Goal: Information Seeking & Learning: Find specific fact

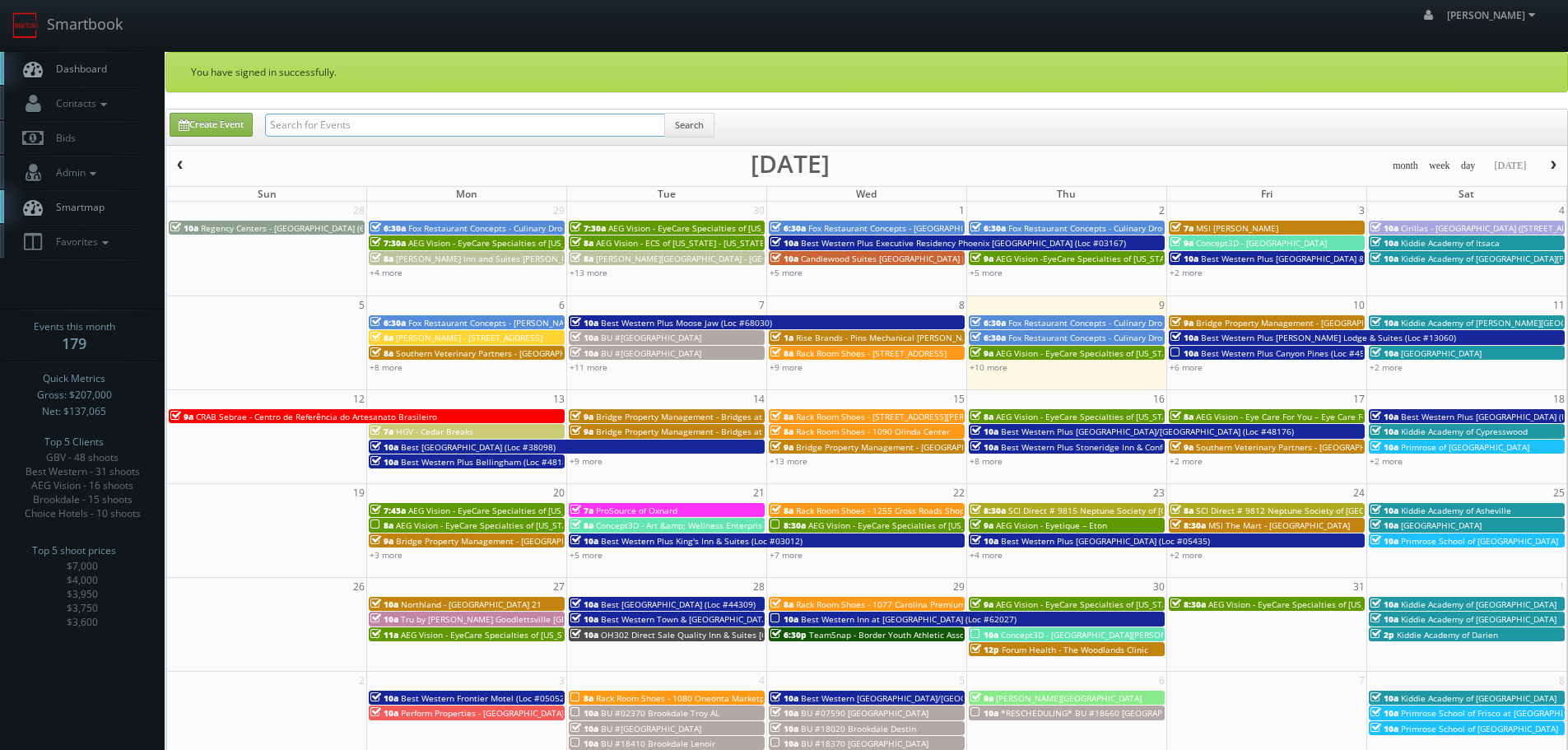
click at [560, 123] on input "text" at bounding box center [464, 125] width 400 height 23
type input "forum"
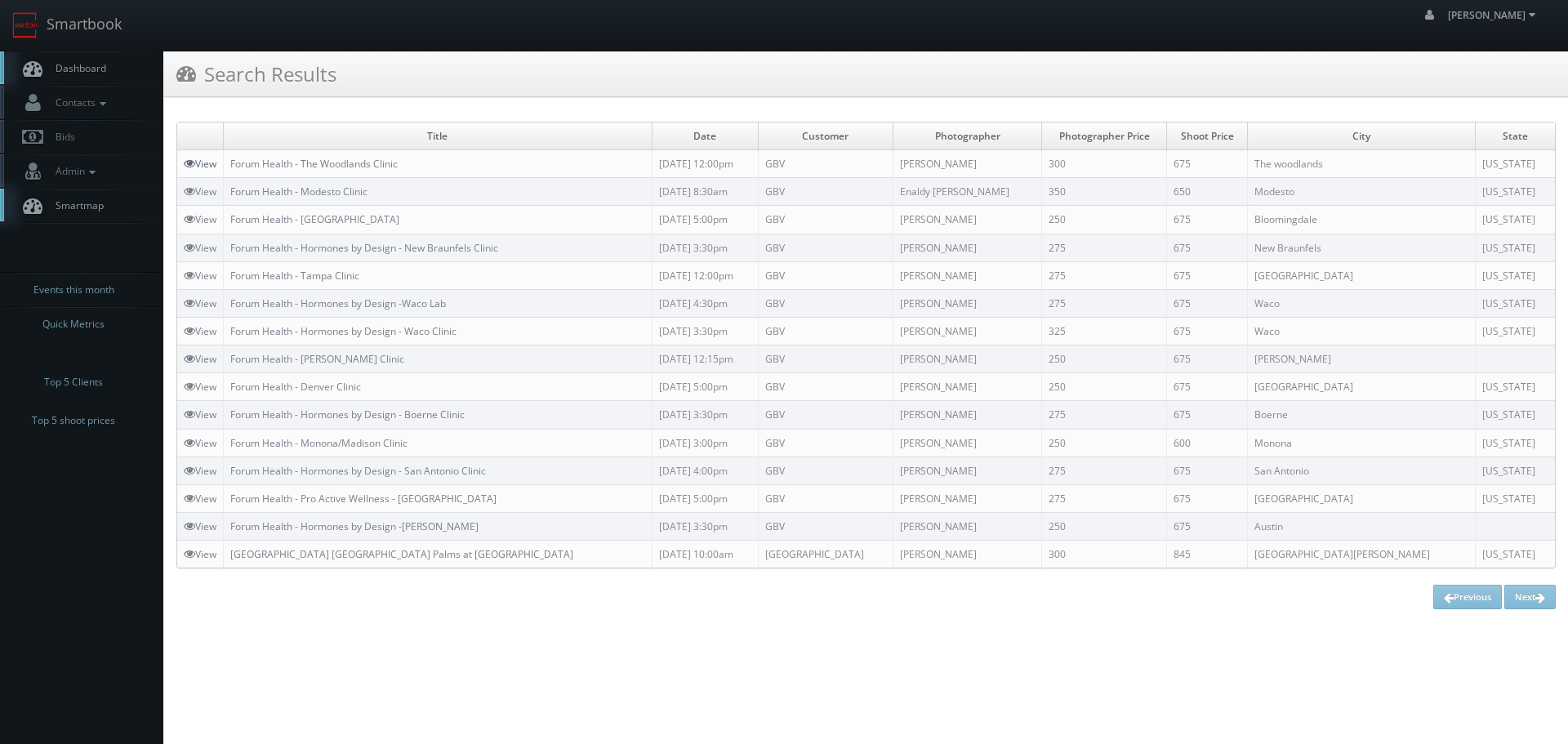
click at [183, 159] on icon at bounding box center [189, 163] width 12 height 12
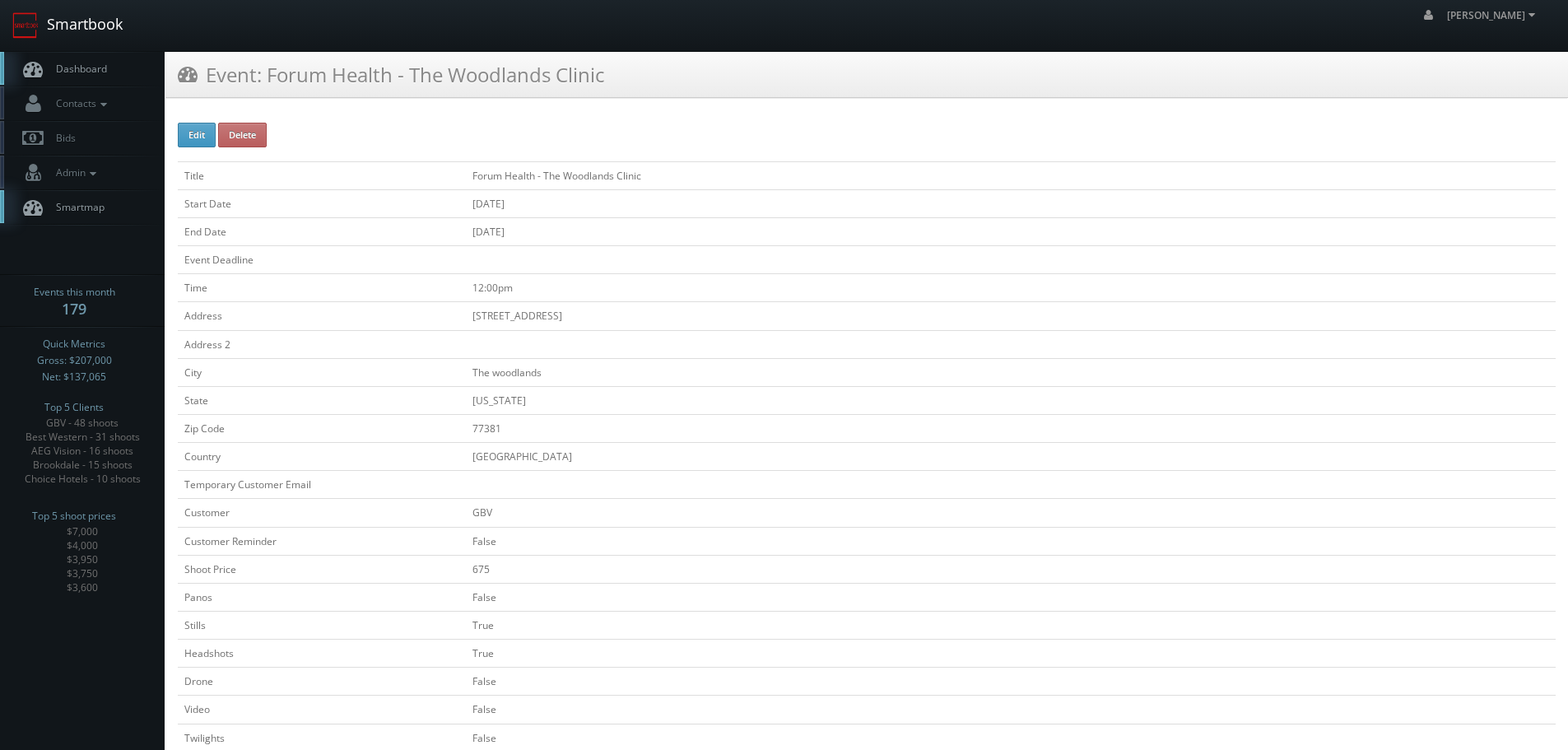
click at [114, 35] on link "Smartbook" at bounding box center [67, 25] width 135 height 51
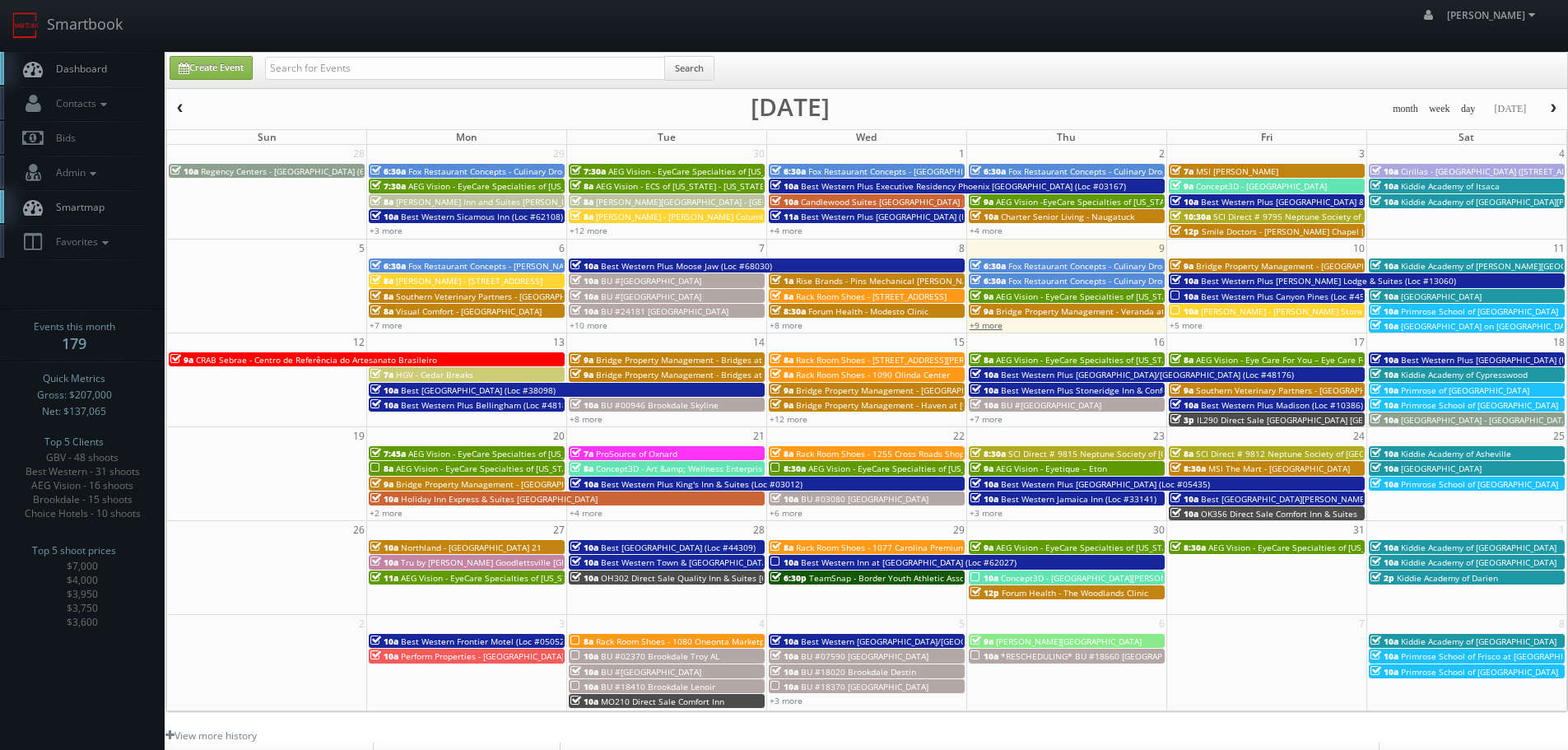
click at [995, 326] on link "+9 more" at bounding box center [986, 325] width 33 height 12
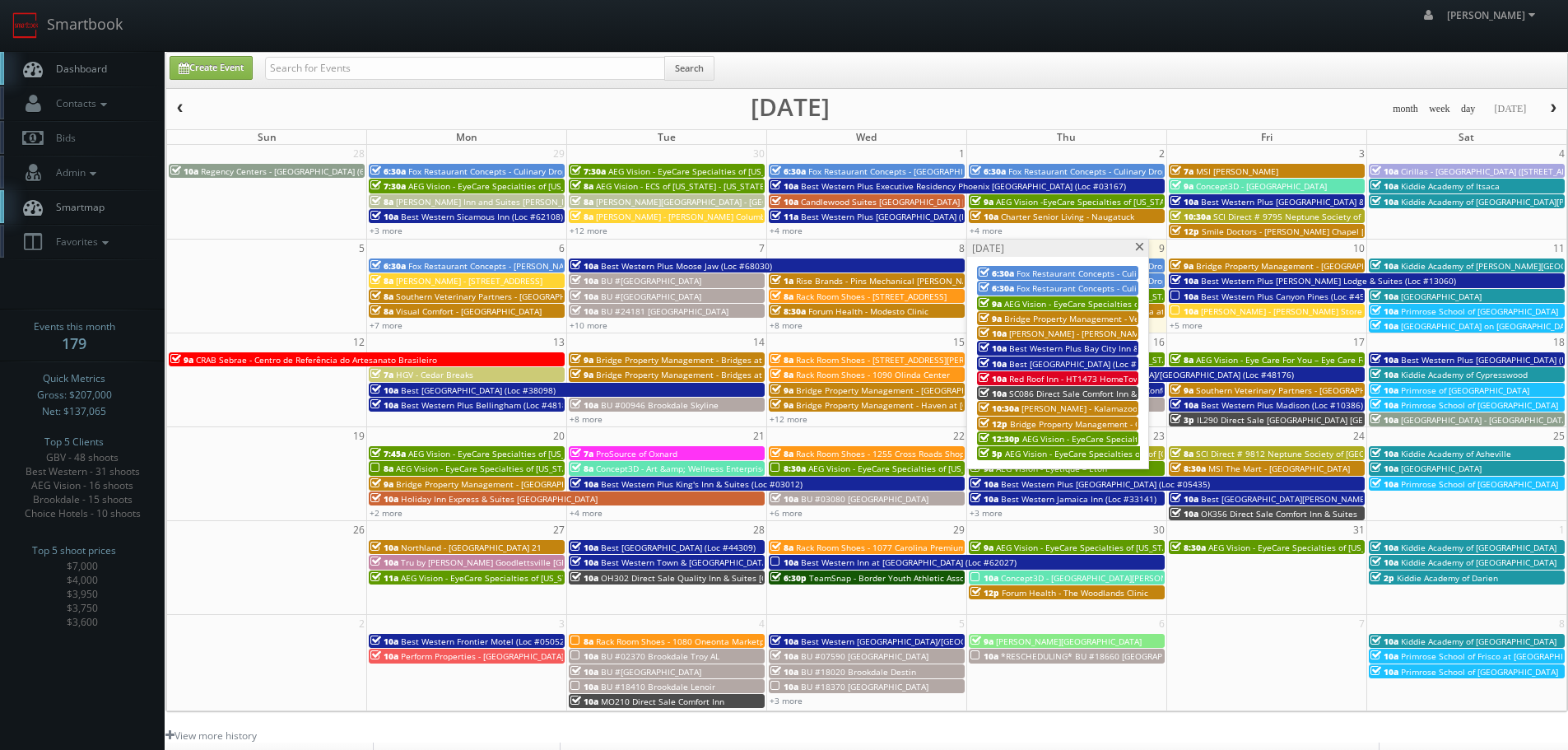
click at [1136, 251] on span at bounding box center [1140, 247] width 11 height 9
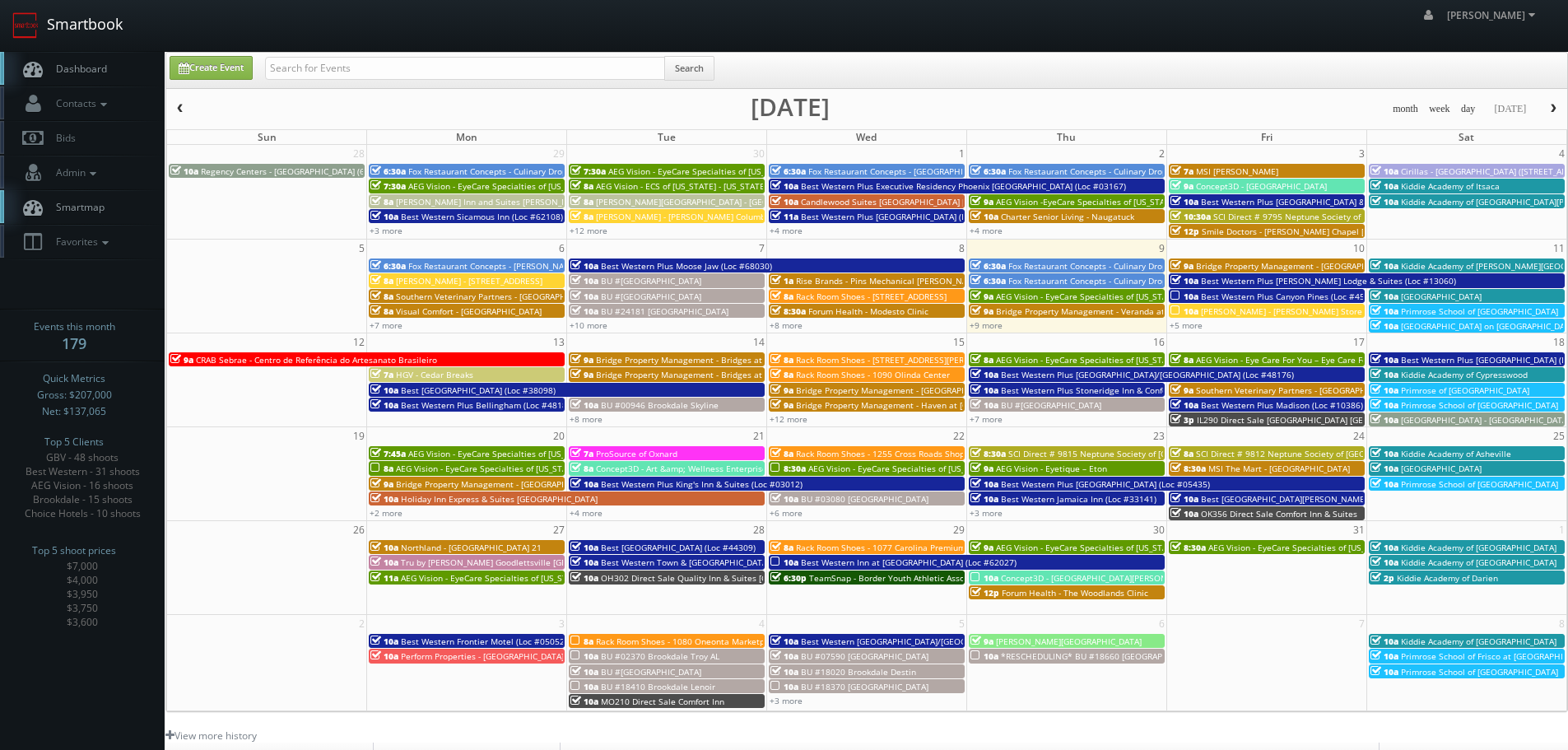
click at [109, 35] on link "Smartbook" at bounding box center [67, 25] width 135 height 51
click at [469, 71] on input "text" at bounding box center [464, 68] width 400 height 23
type input "or337"
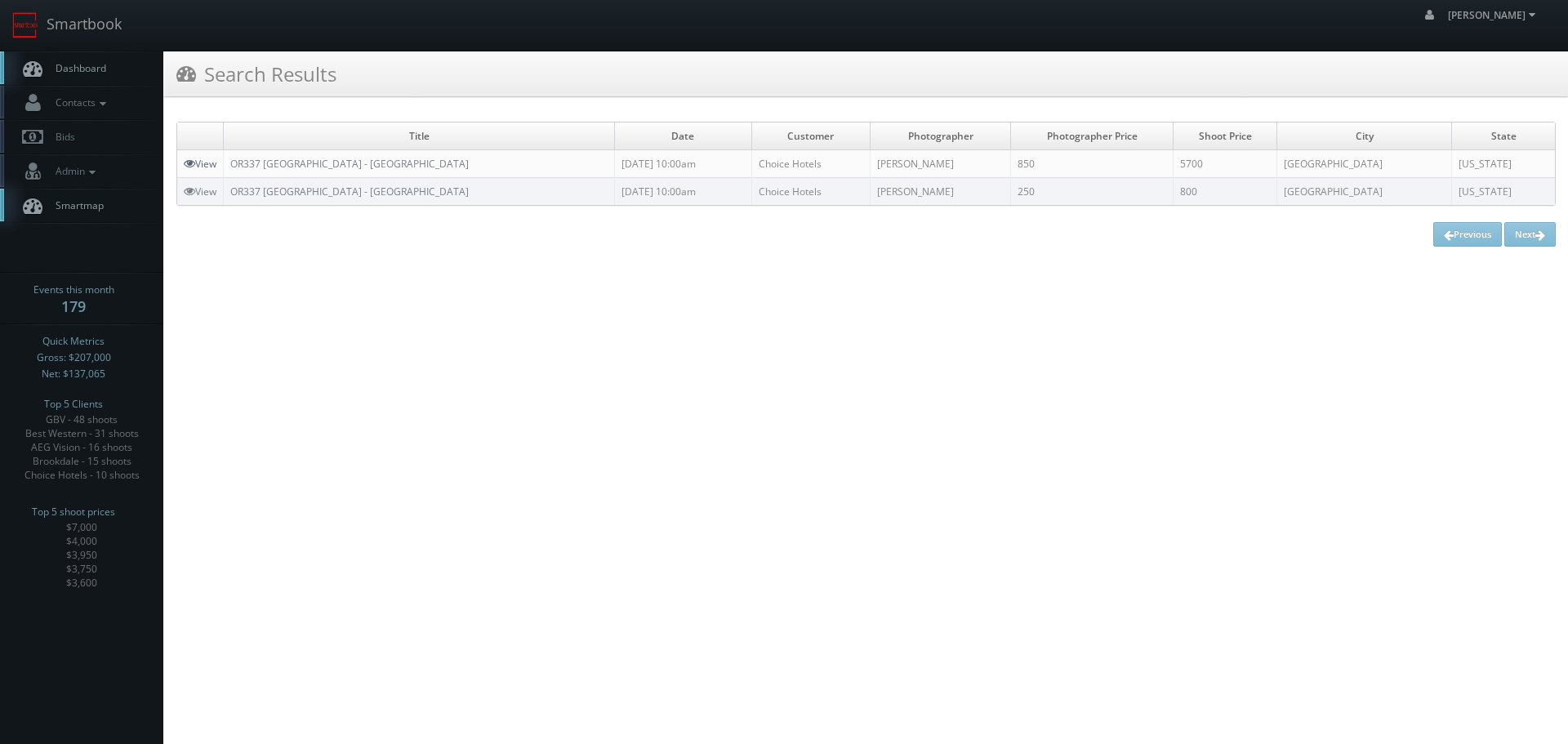
click at [202, 162] on link "View" at bounding box center [199, 163] width 33 height 13
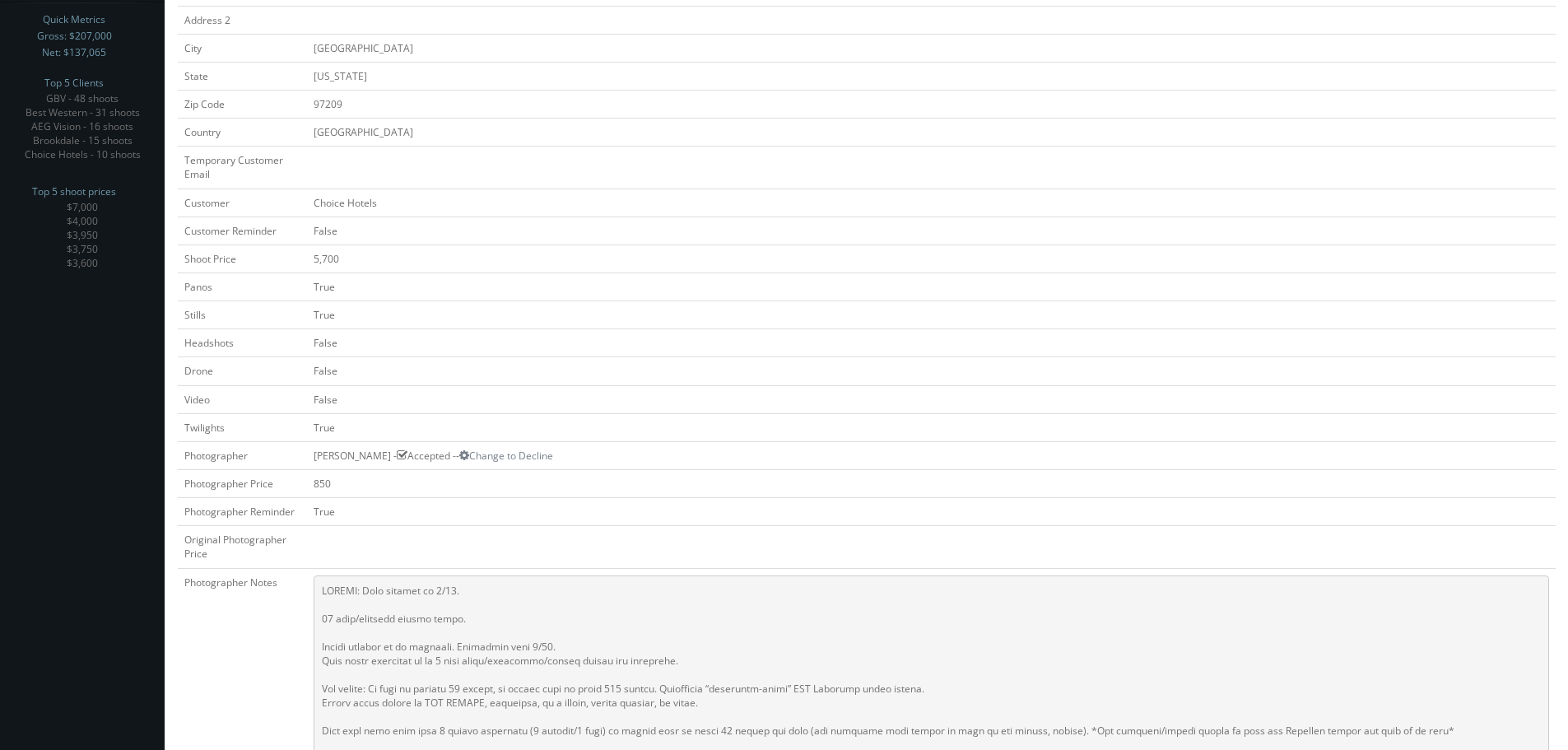
scroll to position [82, 0]
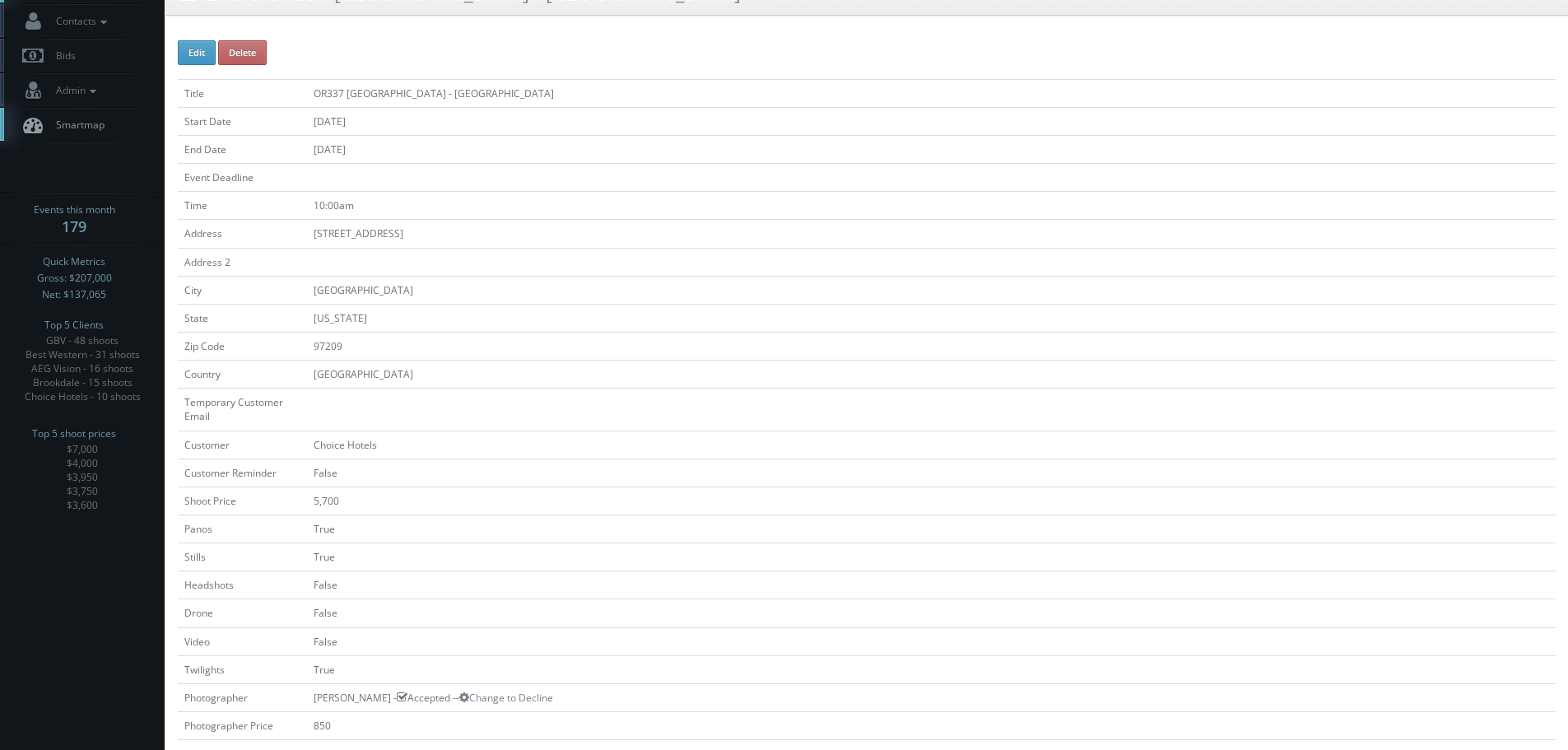
copy td "OR337 [GEOGRAPHIC_DATA] - [GEOGRAPHIC_DATA]"
drag, startPoint x: 549, startPoint y: 89, endPoint x: 316, endPoint y: 94, distance: 233.1
click at [316, 94] on td "OR337 Cambria Hotel Portland - Pearl District" at bounding box center [932, 92] width 1249 height 28
copy tr "105 NW Park Ave"
drag, startPoint x: 422, startPoint y: 236, endPoint x: 287, endPoint y: 238, distance: 135.0
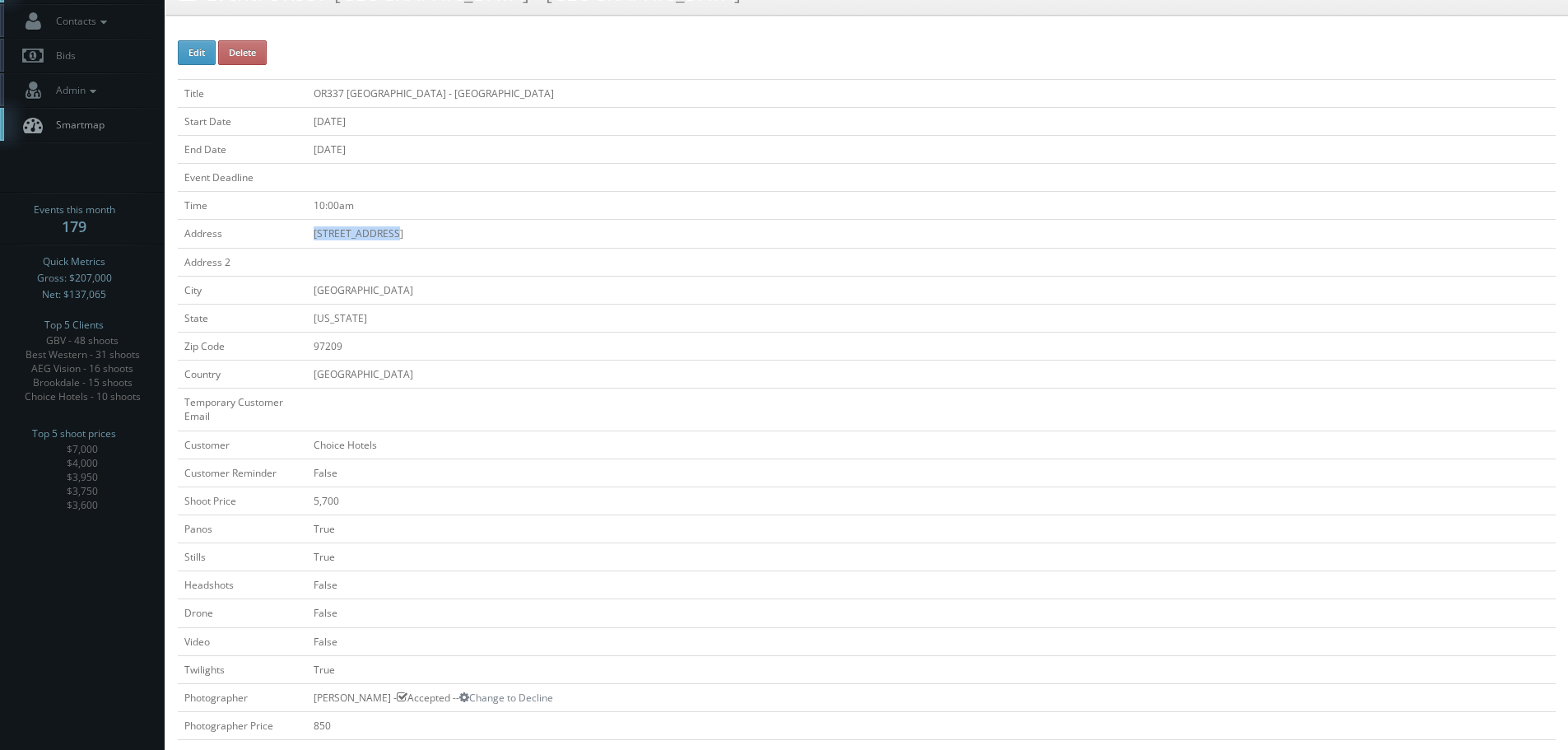
click at [287, 238] on tr "Address 105 NW Park Ave" at bounding box center [867, 233] width 1378 height 28
drag, startPoint x: 405, startPoint y: 289, endPoint x: 241, endPoint y: 289, distance: 164.0
click at [241, 289] on tr "City Portland" at bounding box center [867, 289] width 1378 height 28
copy tr "Portland"
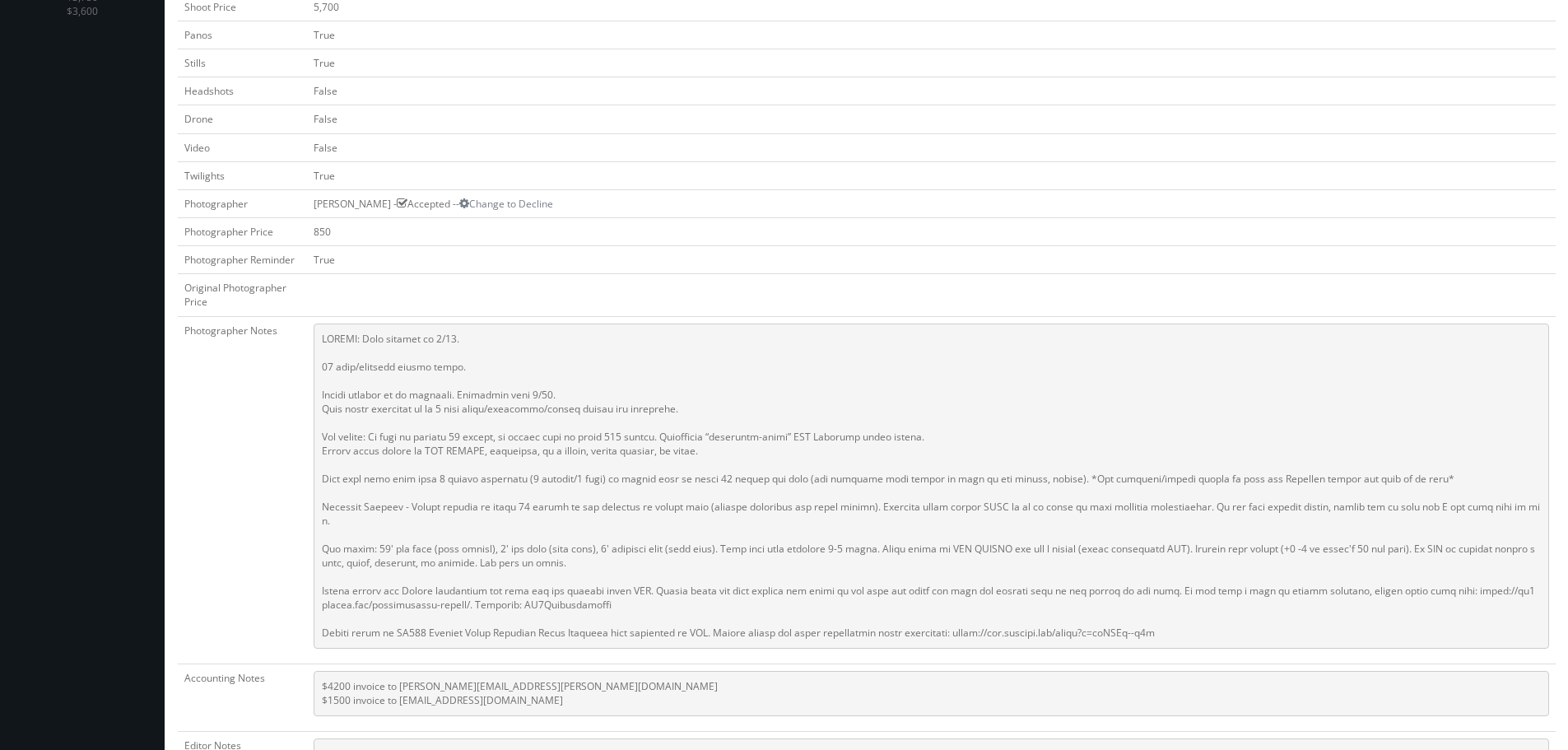
scroll to position [977, 0]
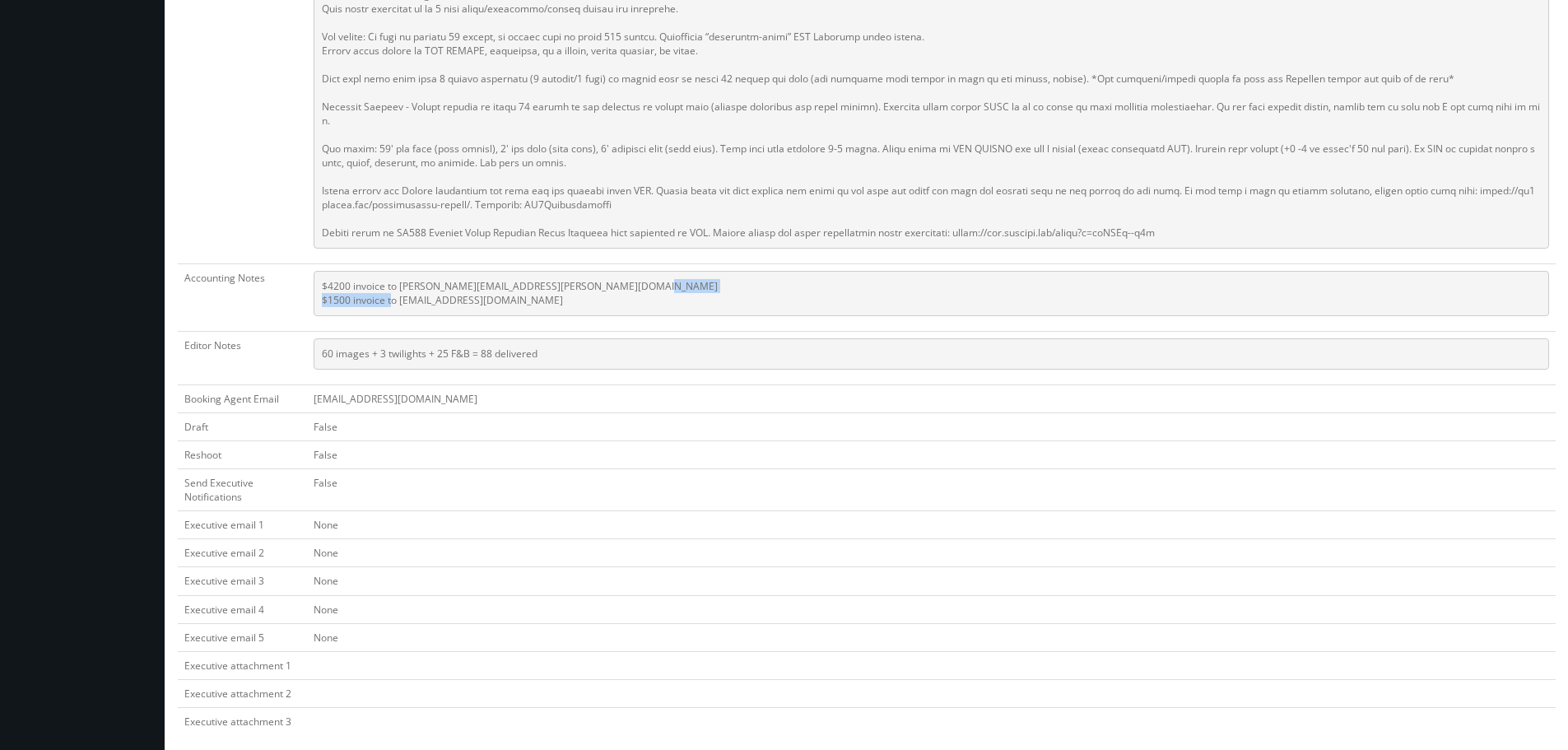
copy pre "kkolbu@cambriapearl.com"
drag, startPoint x: 546, startPoint y: 282, endPoint x: 401, endPoint y: 293, distance: 145.4
click at [401, 293] on pre "$4200 invoice to katie.bolcik@choicehotels.com $1500 invoice to kkolbu@cambriap…" at bounding box center [932, 293] width 1235 height 45
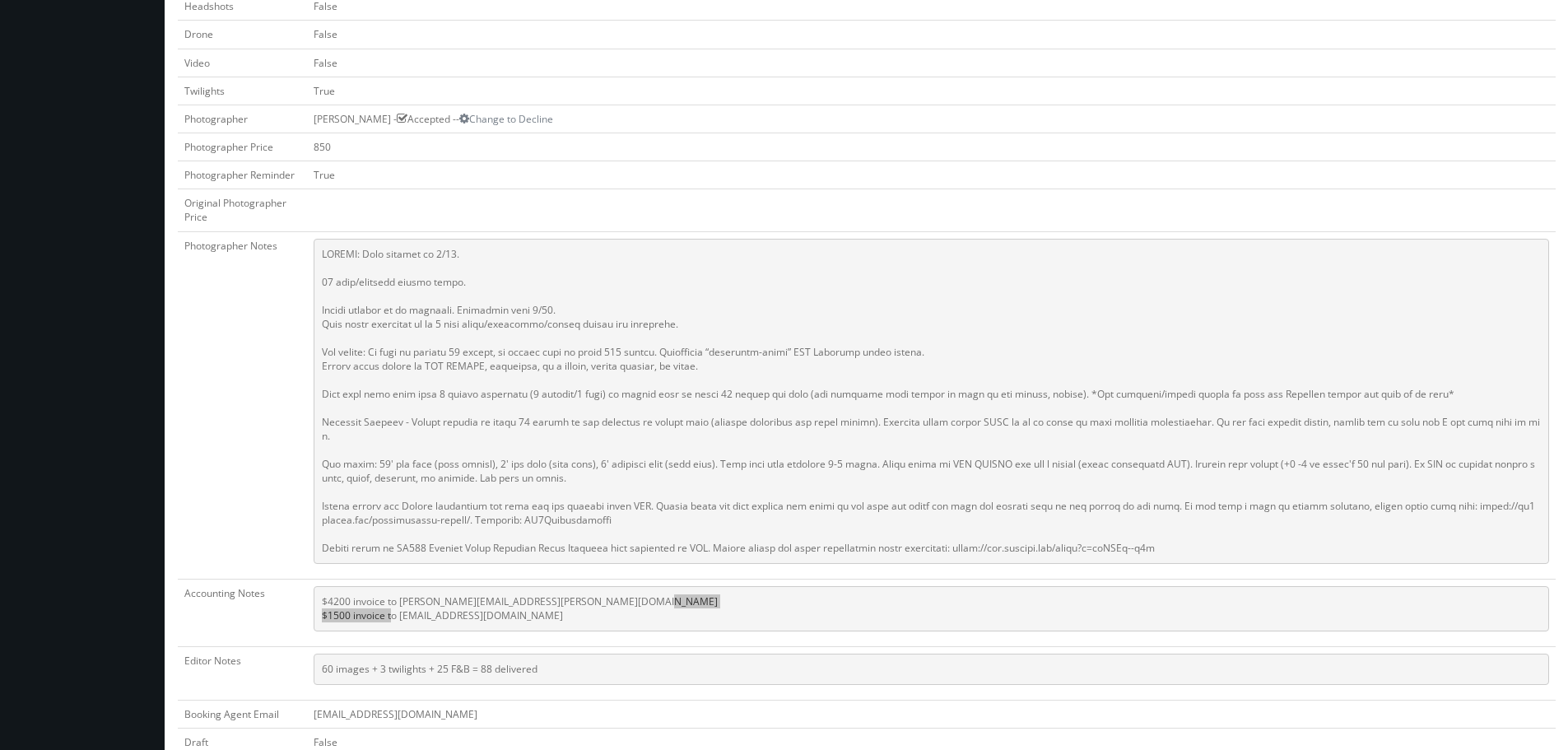
scroll to position [812, 0]
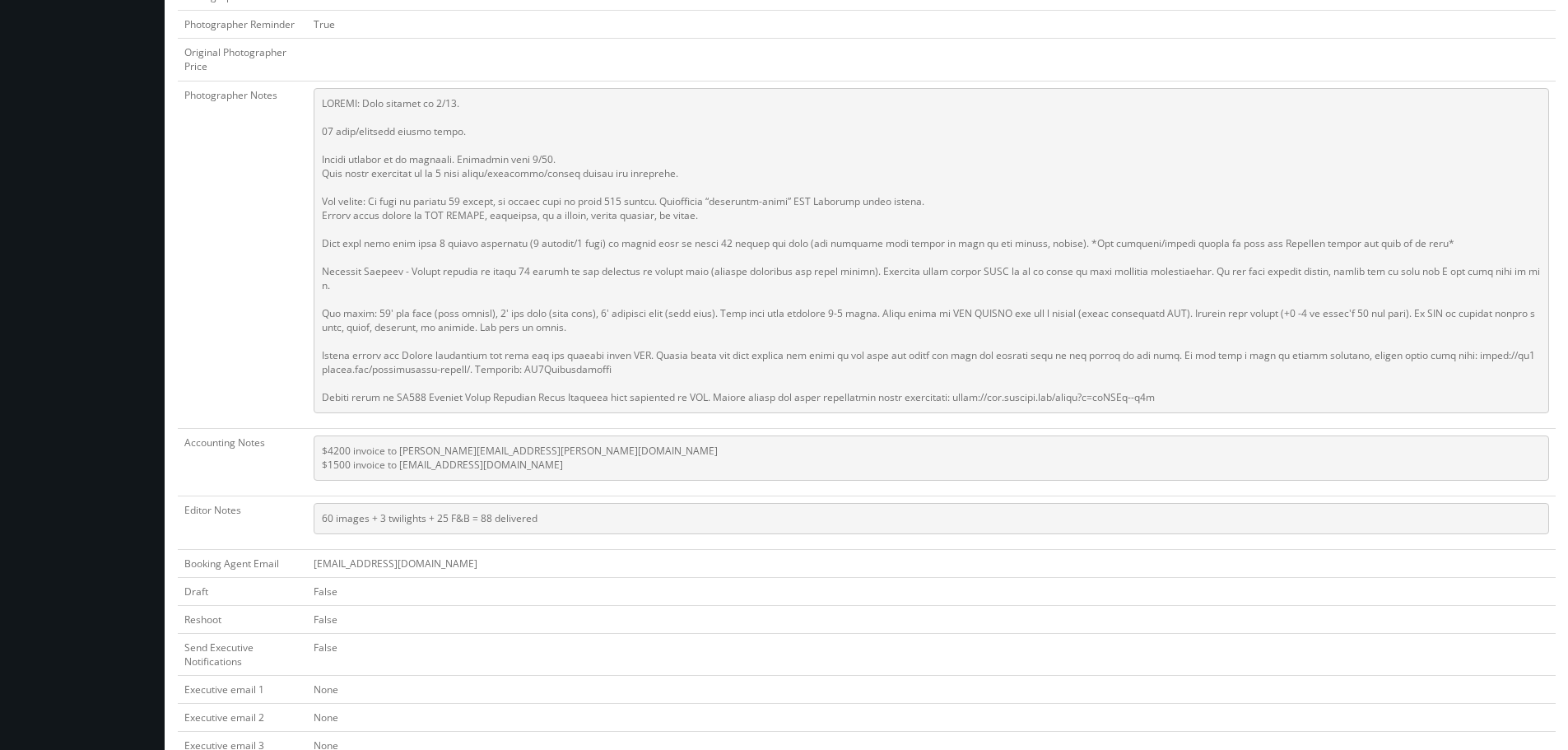
click at [478, 136] on pre at bounding box center [932, 250] width 1235 height 325
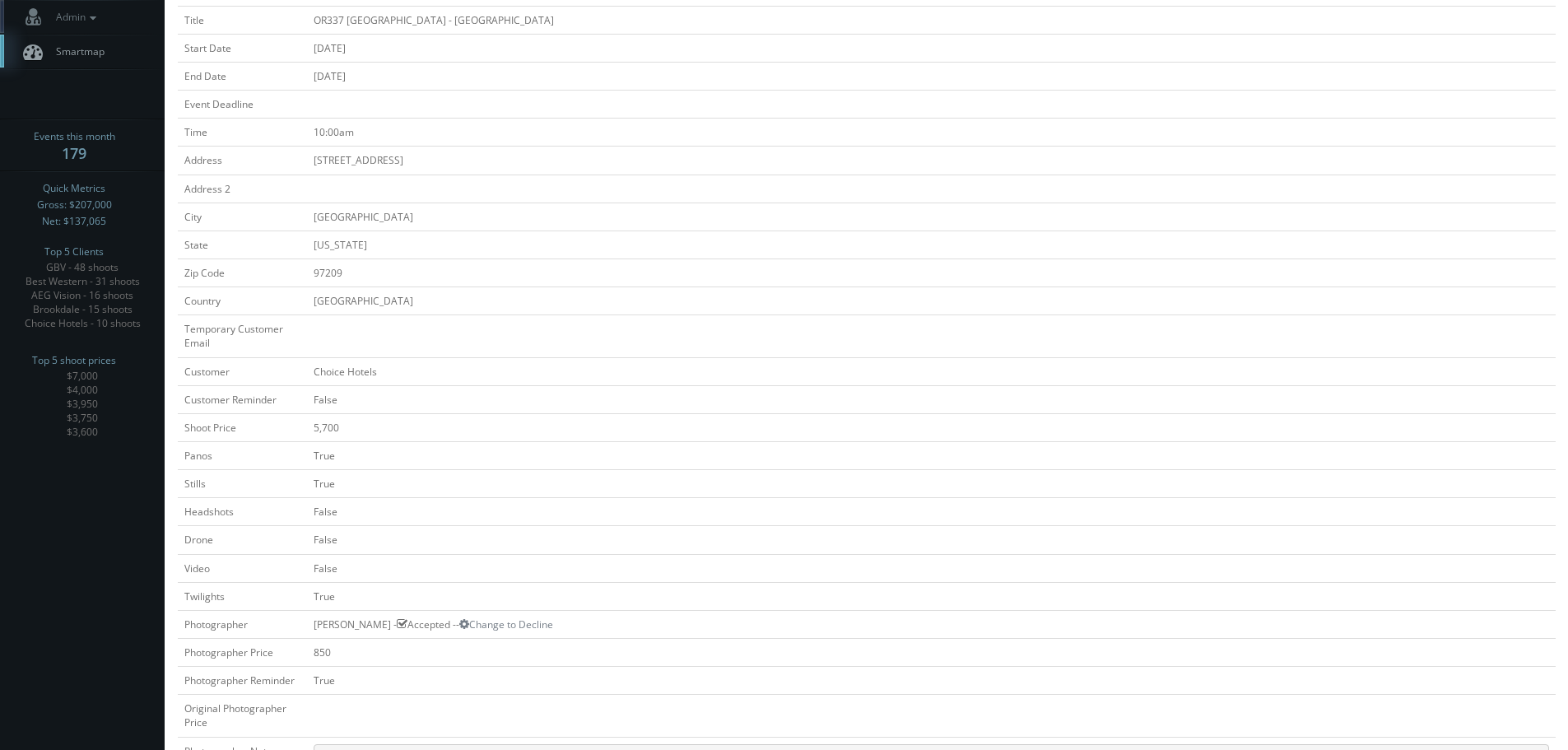
scroll to position [0, 0]
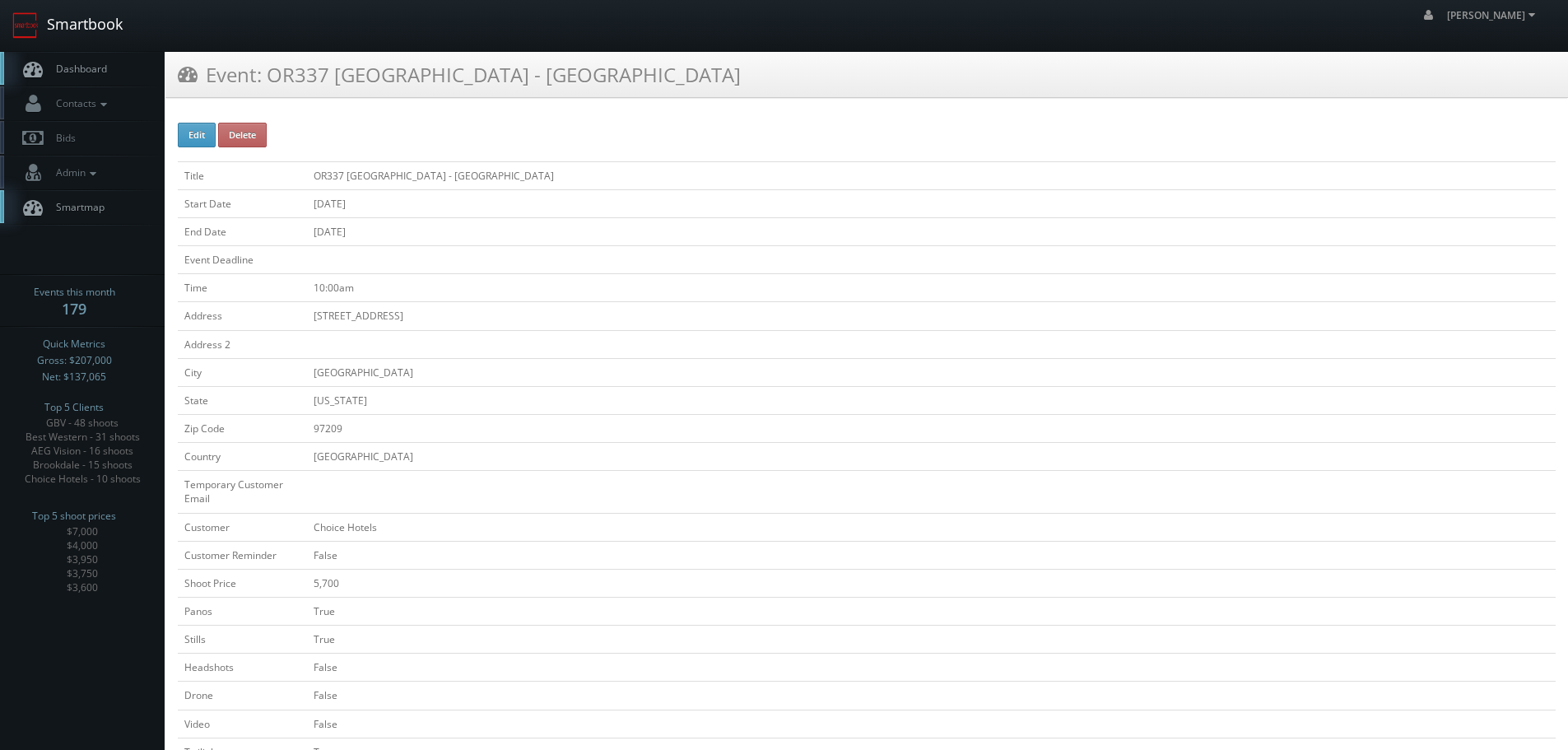
click at [108, 35] on link "Smartbook" at bounding box center [67, 25] width 135 height 51
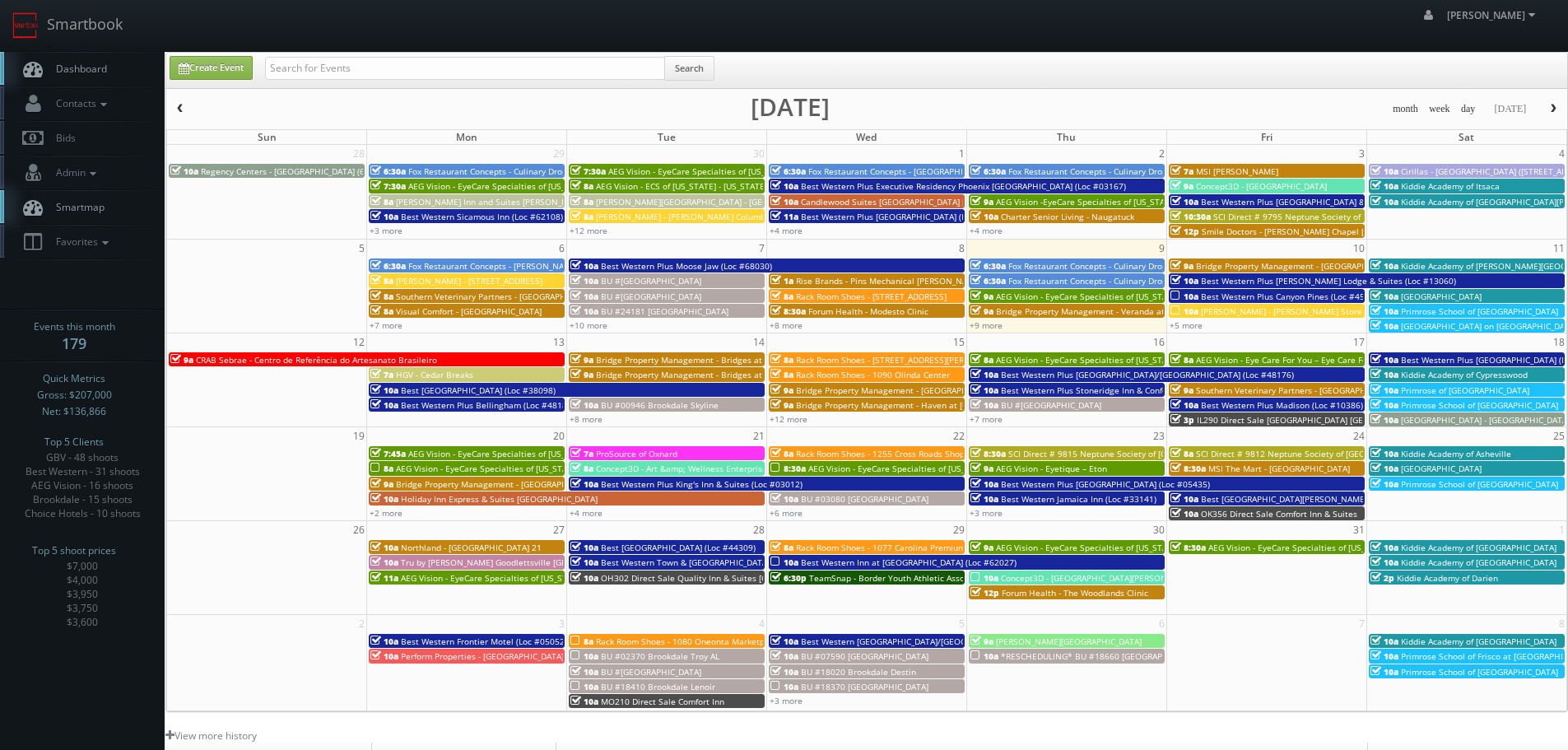
click at [300, 357] on span "CRAB Sebrae - Centro de Referência do Artesanato Brasileiro" at bounding box center [316, 360] width 241 height 12
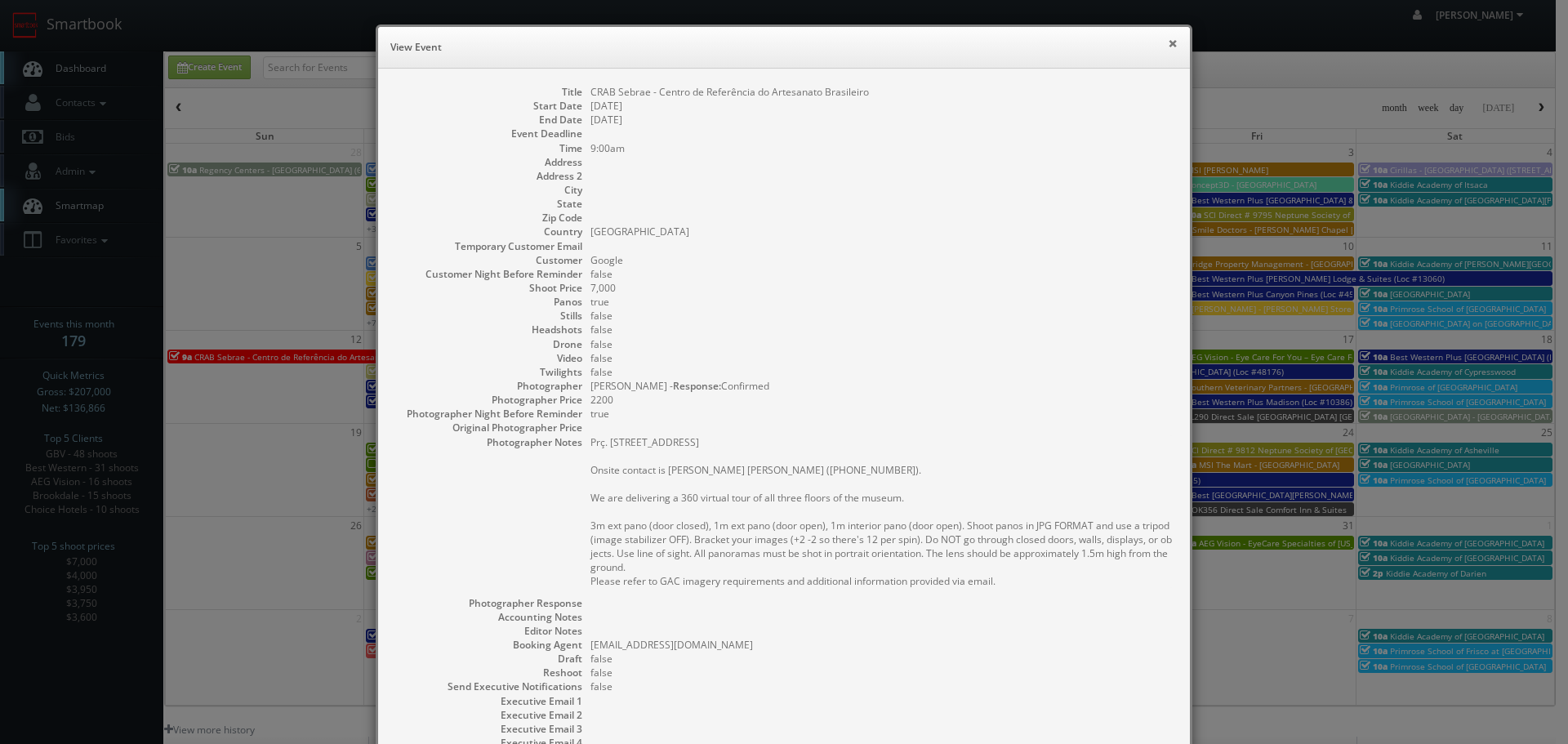
click at [1167, 41] on button "×" at bounding box center [1172, 44] width 10 height 12
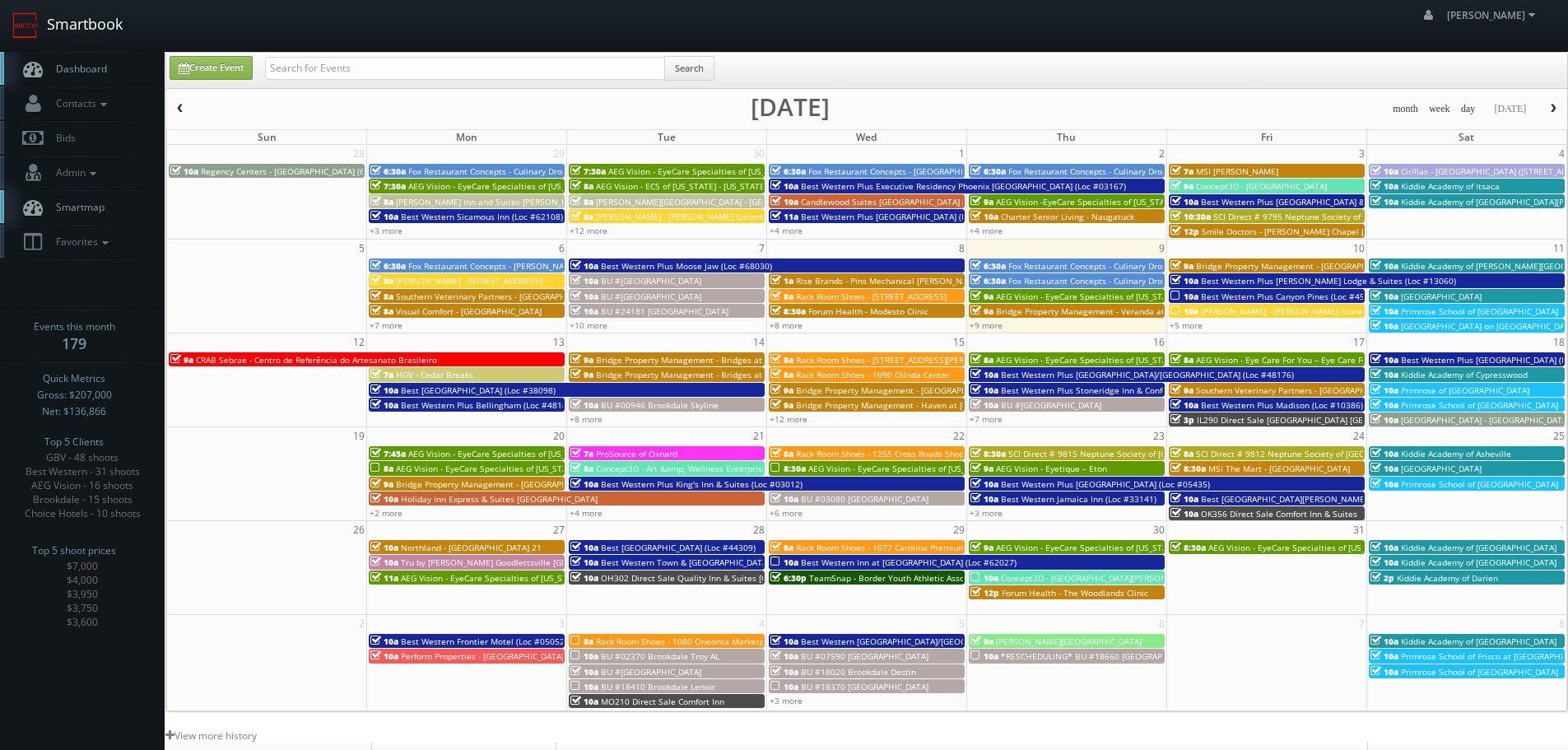
click at [87, 14] on link "Smartbook" at bounding box center [67, 25] width 135 height 51
click at [85, 237] on span "Favorites" at bounding box center [80, 241] width 65 height 14
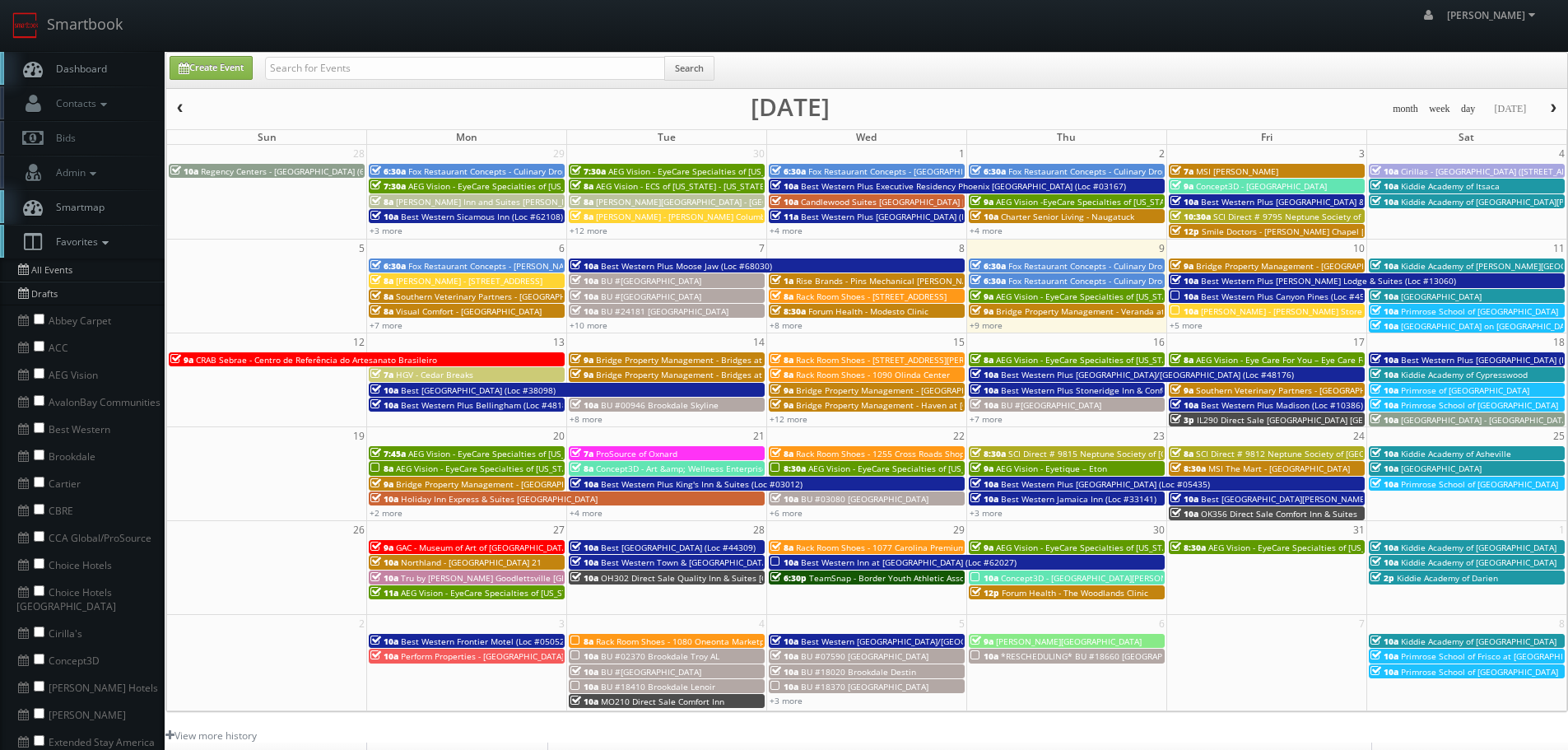
scroll to position [329, 0]
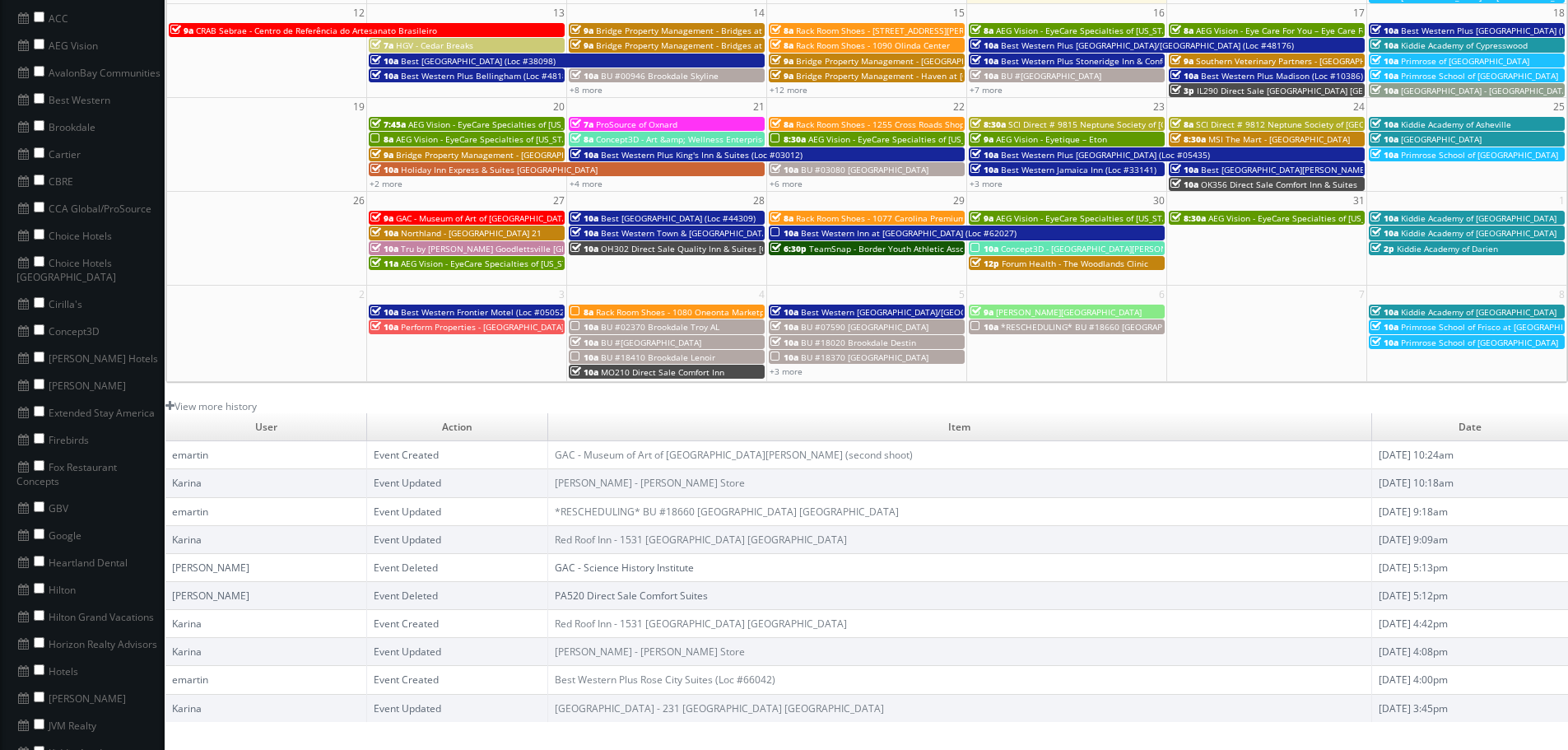
click at [37, 498] on li "GBV" at bounding box center [82, 507] width 165 height 27
click at [36, 501] on input "checkbox" at bounding box center [39, 507] width 11 height 11
checkbox input "true"
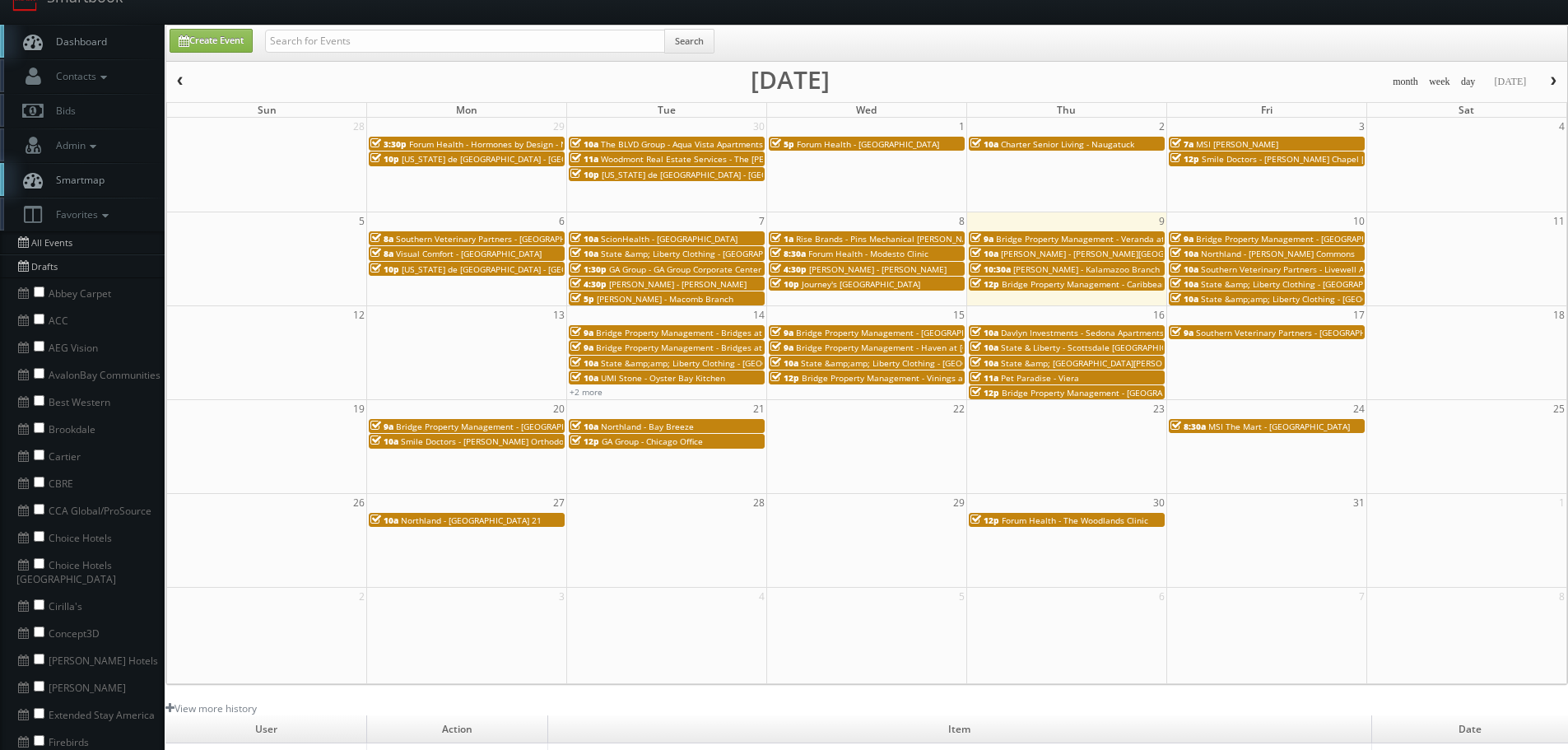
scroll to position [0, 0]
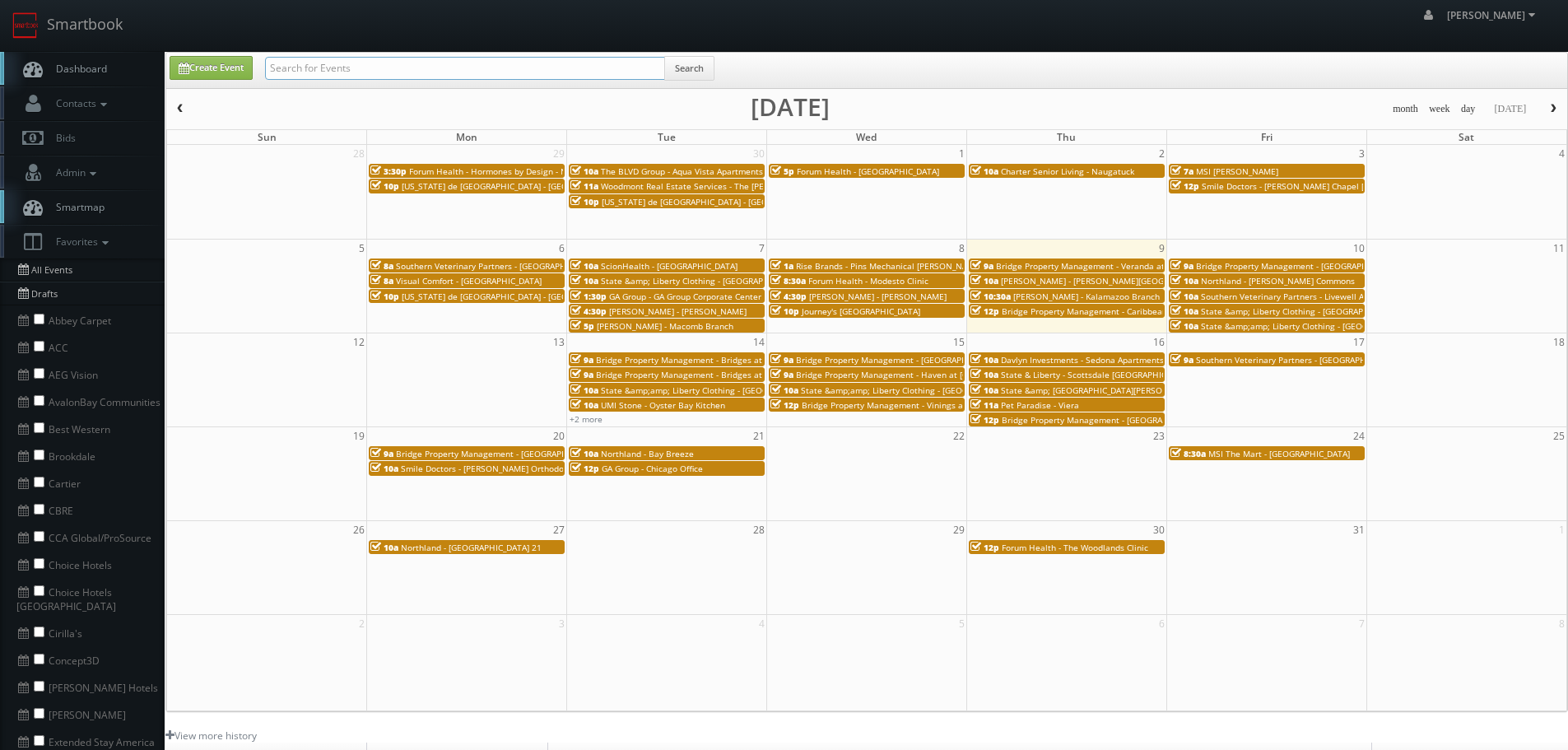
click at [402, 69] on input "text" at bounding box center [464, 68] width 400 height 23
type input "woodmont"
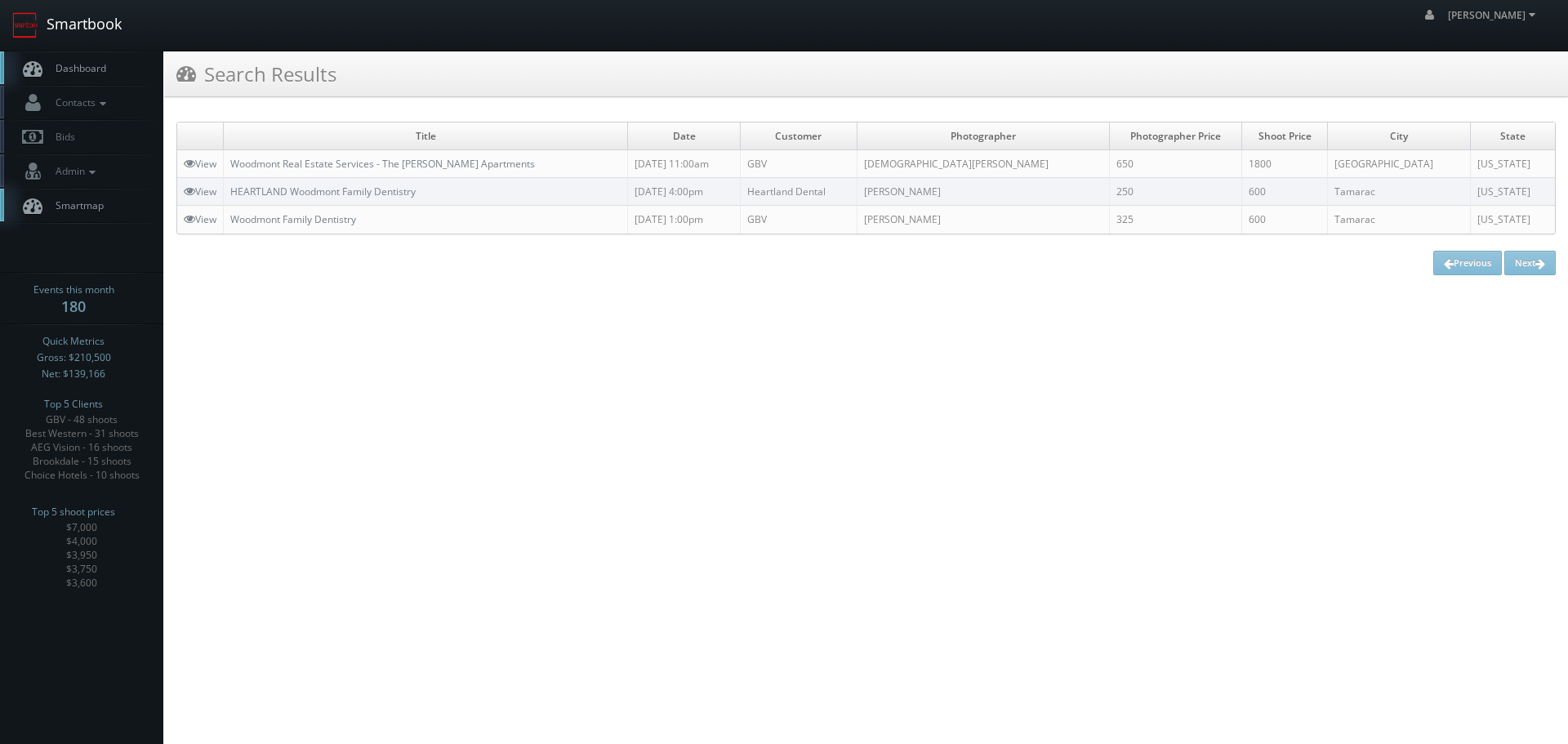
click at [130, 40] on link "Smartbook" at bounding box center [66, 25] width 134 height 50
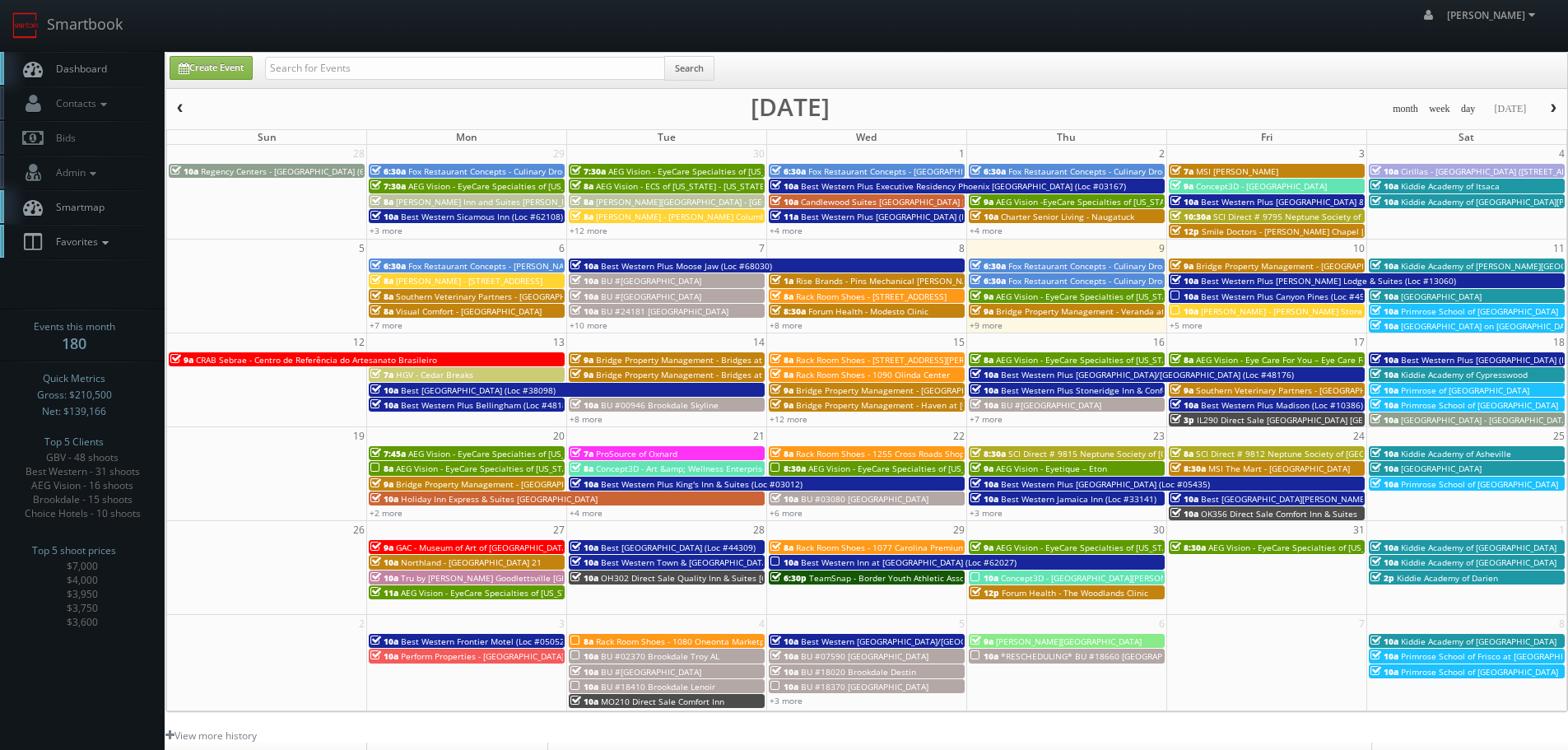
click at [101, 247] on icon at bounding box center [104, 243] width 14 height 12
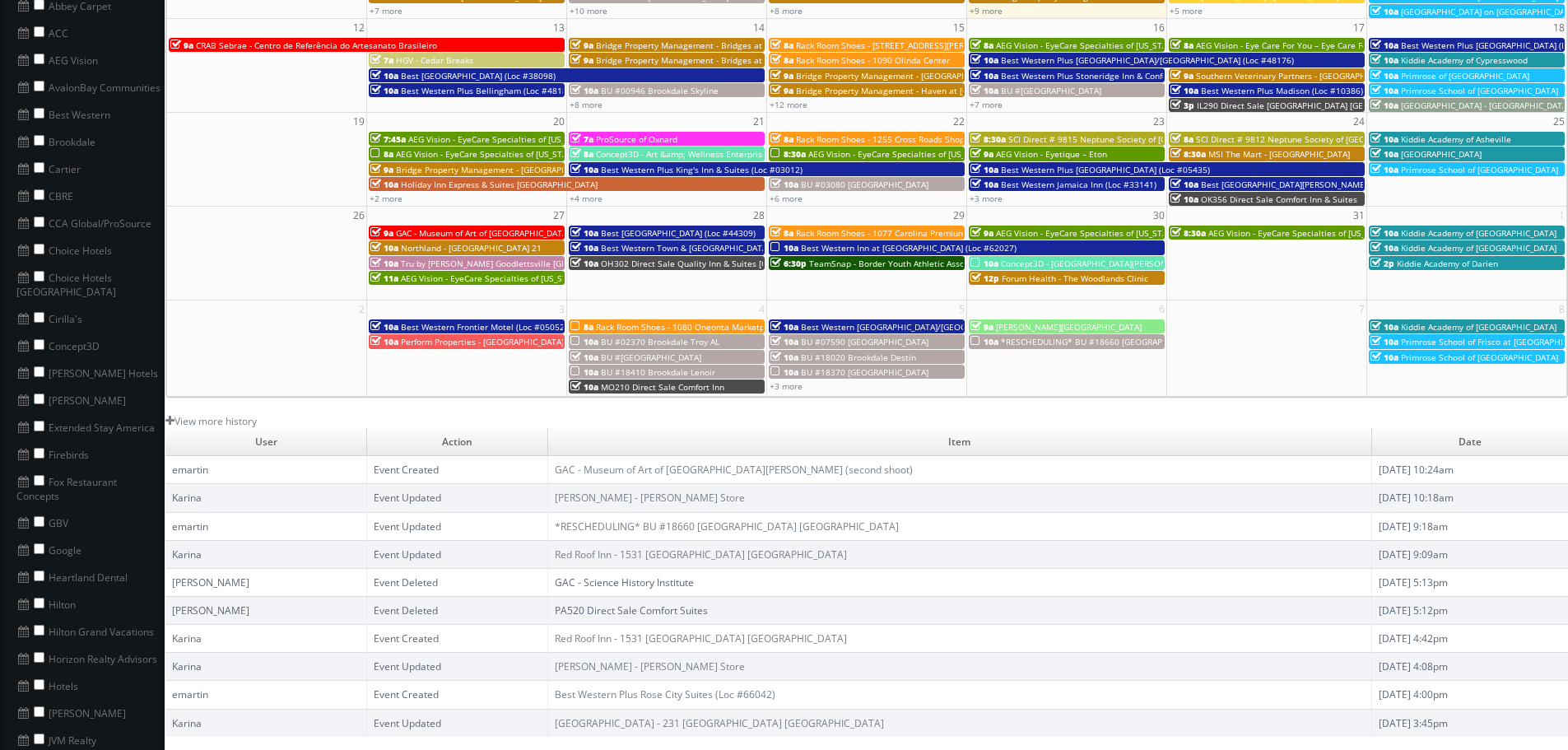
scroll to position [329, 0]
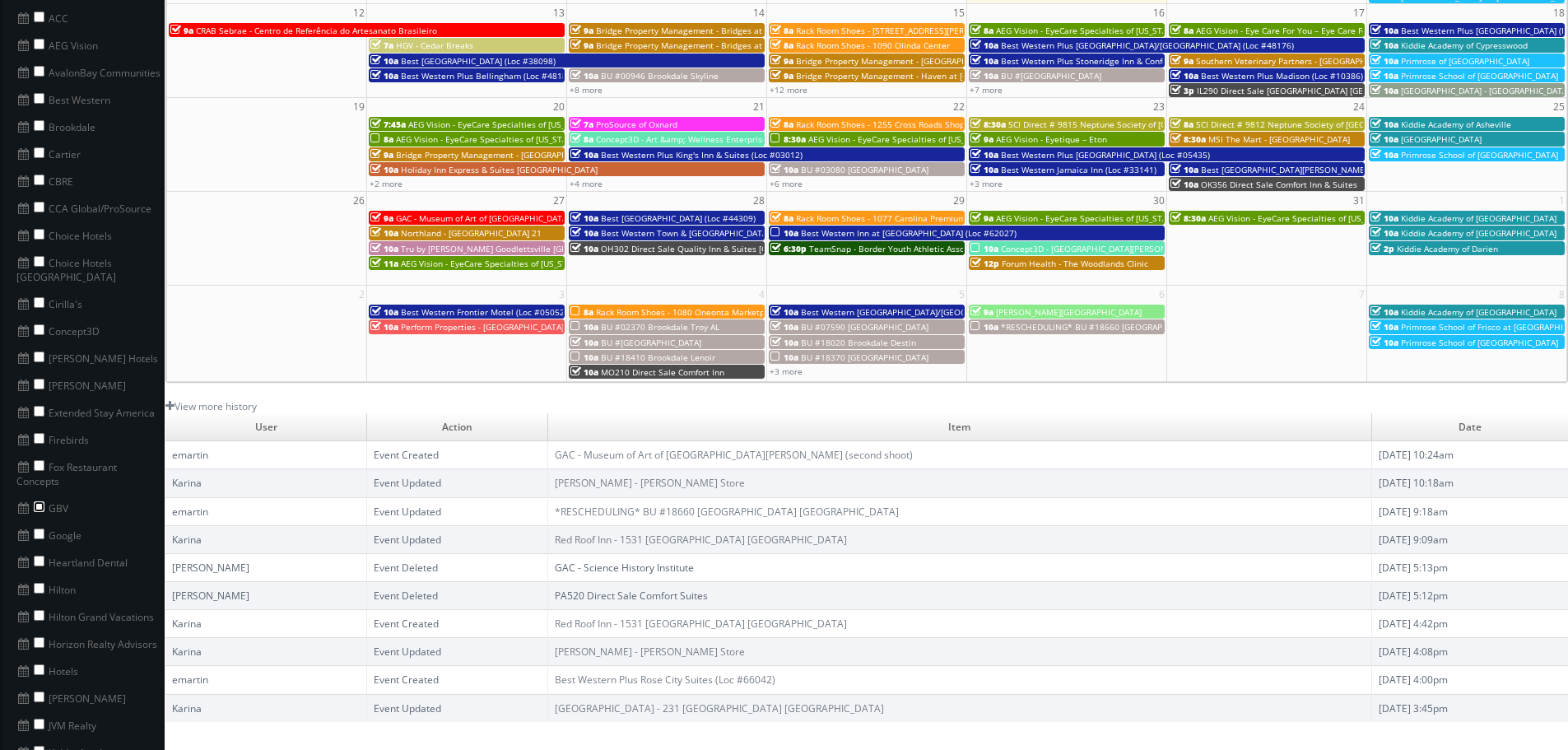
click at [40, 501] on input "checkbox" at bounding box center [39, 507] width 11 height 11
checkbox input "true"
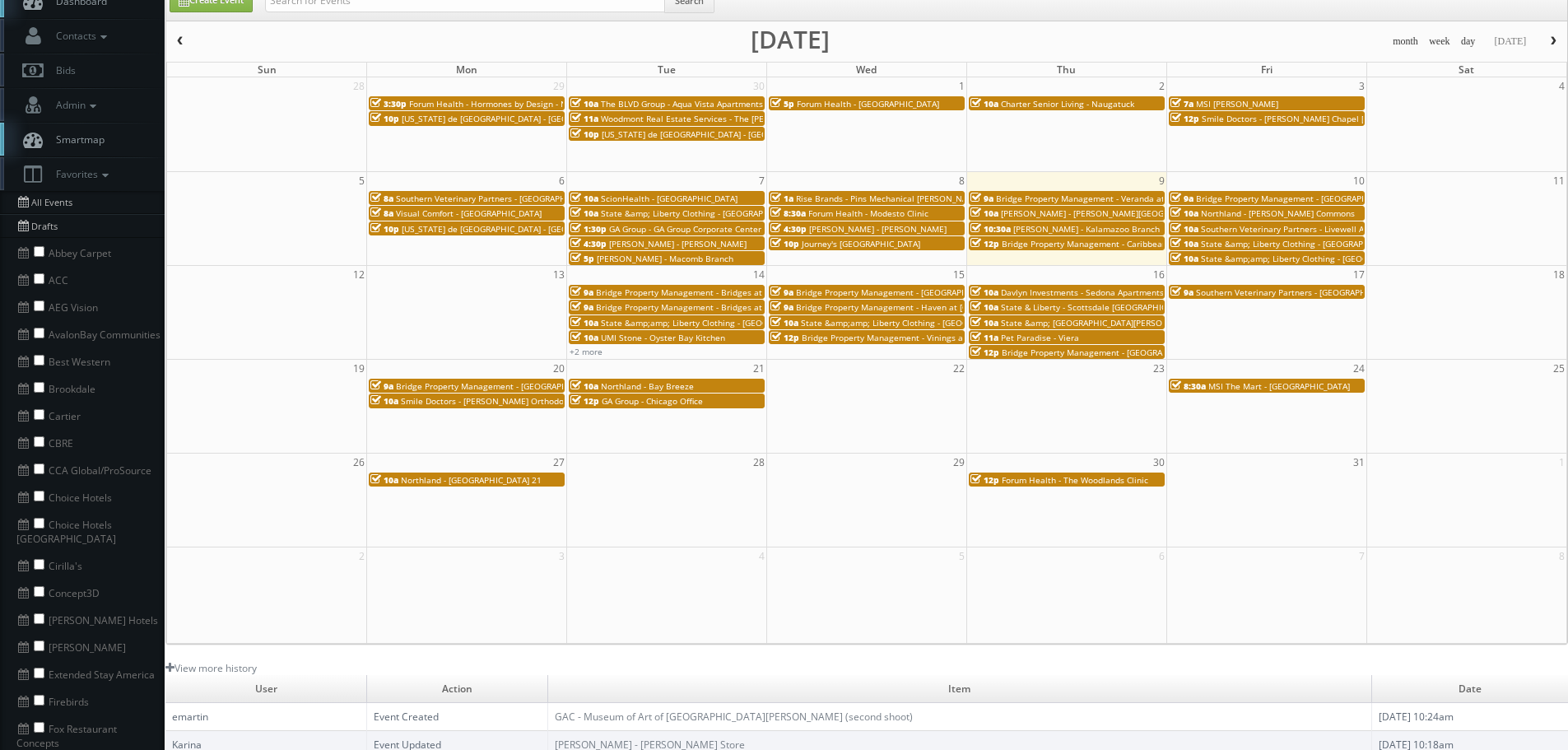
scroll to position [0, 0]
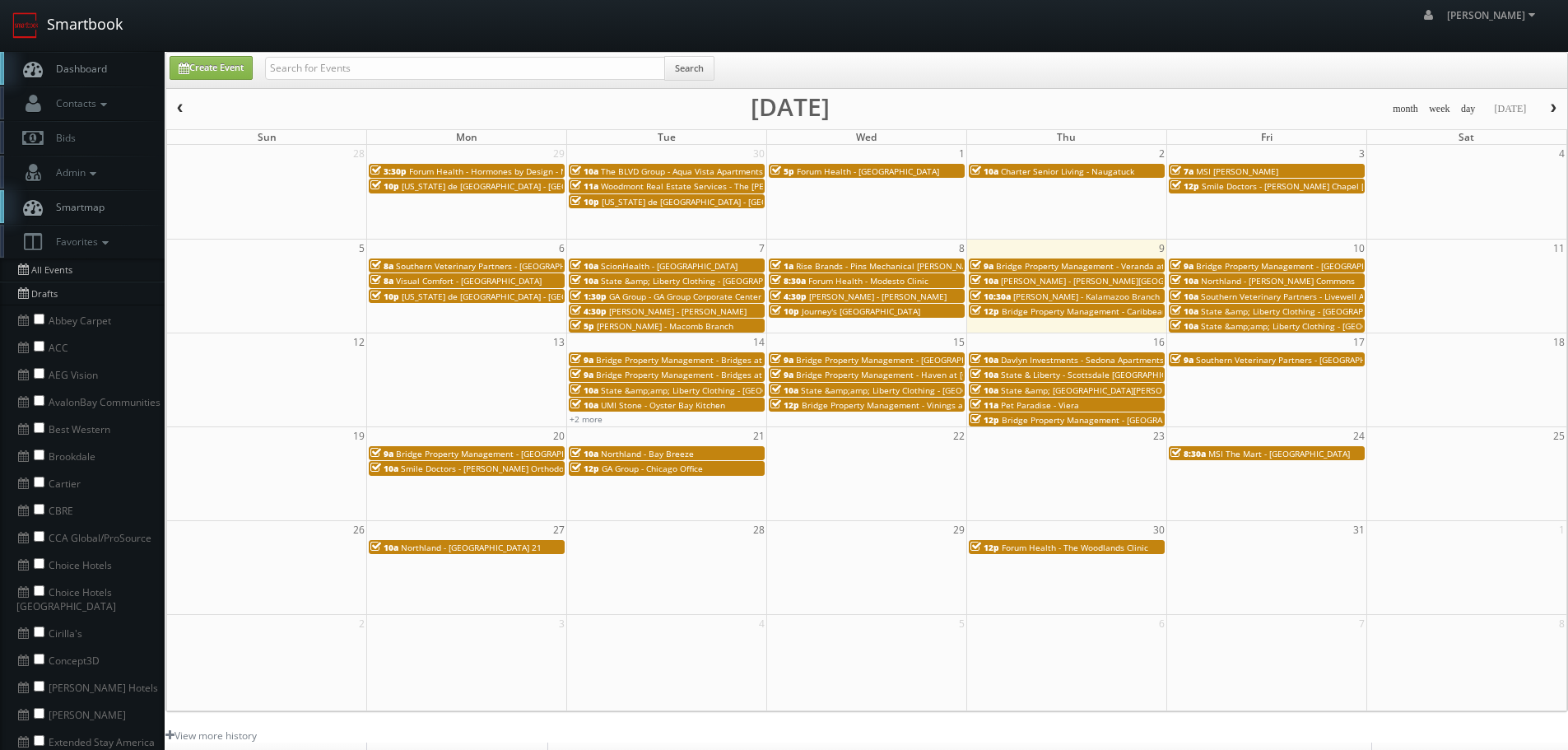
click at [83, 17] on link "Smartbook" at bounding box center [67, 25] width 135 height 51
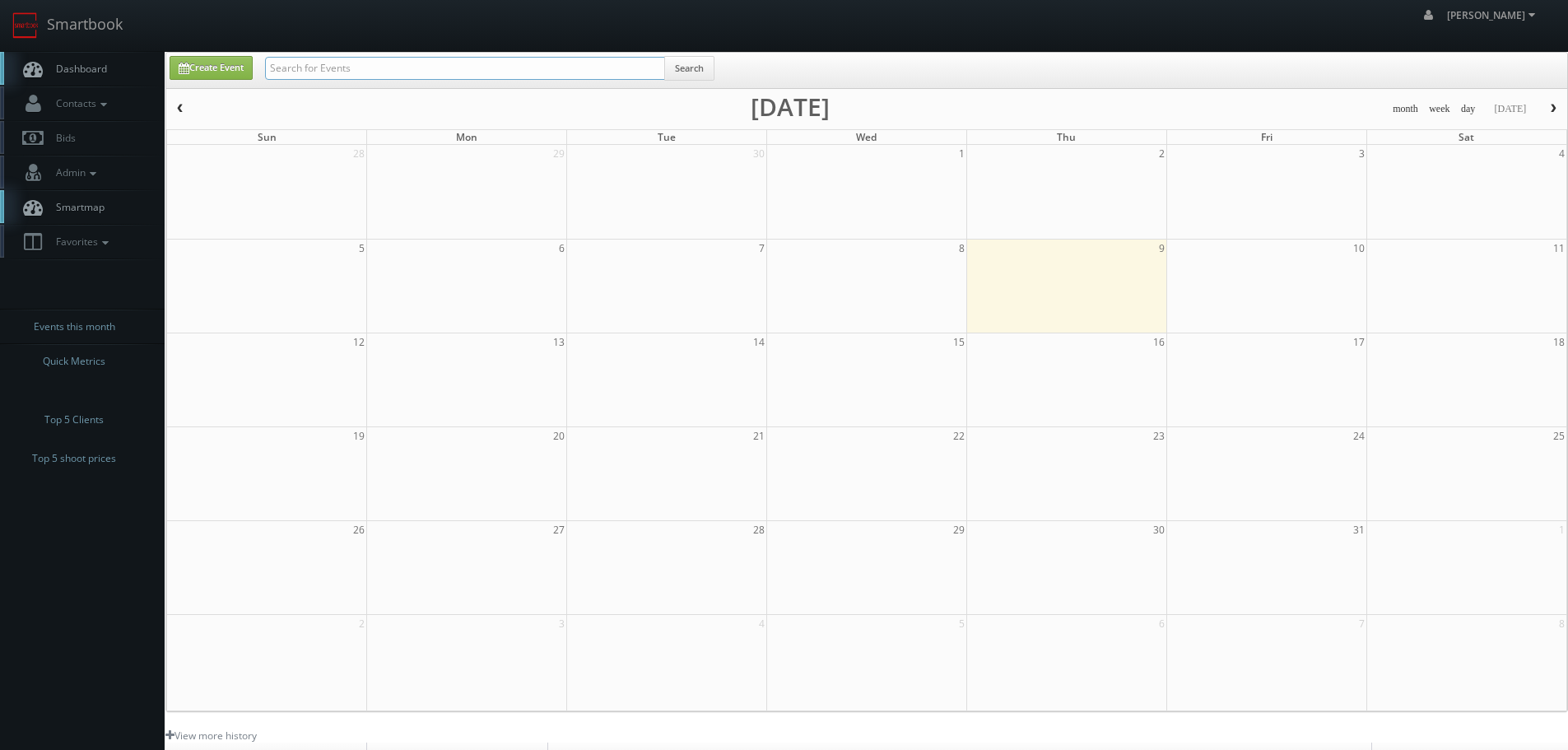
click at [354, 65] on input "text" at bounding box center [464, 68] width 400 height 23
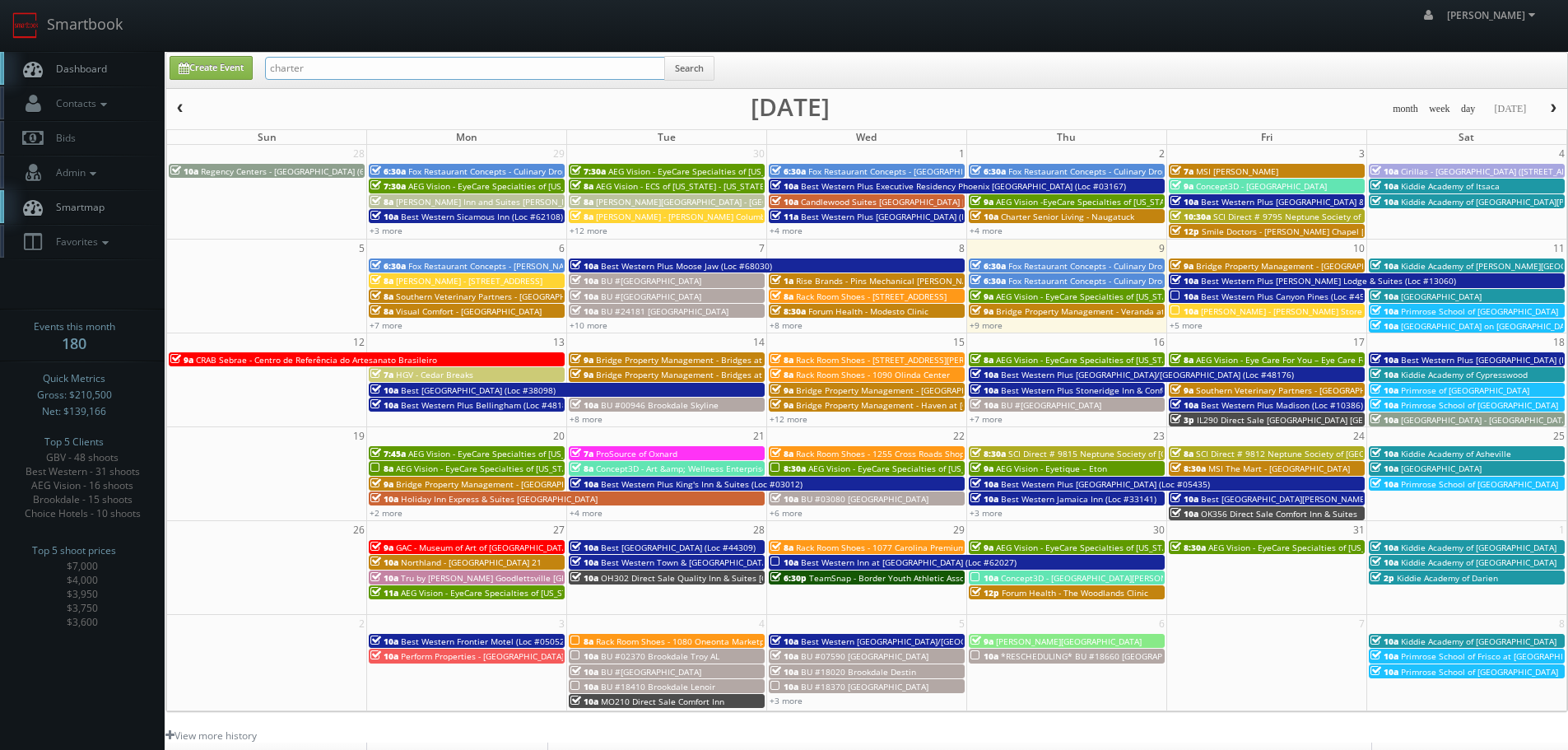
type input "charter"
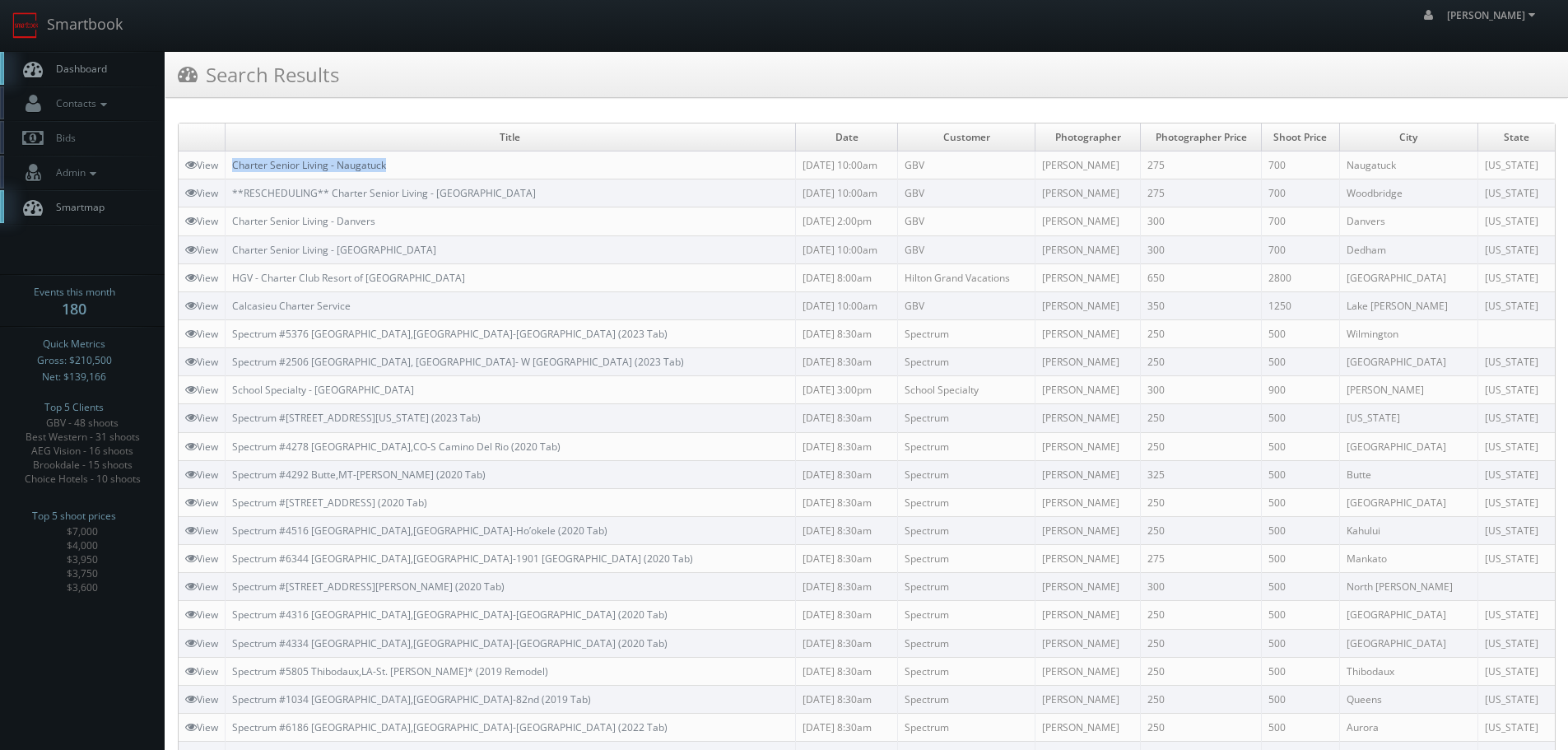
copy link "Charter Senior Living - Naugatuck"
drag, startPoint x: 417, startPoint y: 160, endPoint x: 236, endPoint y: 167, distance: 181.1
click at [236, 167] on td "Charter Senior Living - Naugatuck" at bounding box center [511, 165] width 570 height 28
click at [212, 167] on link "View" at bounding box center [201, 165] width 33 height 14
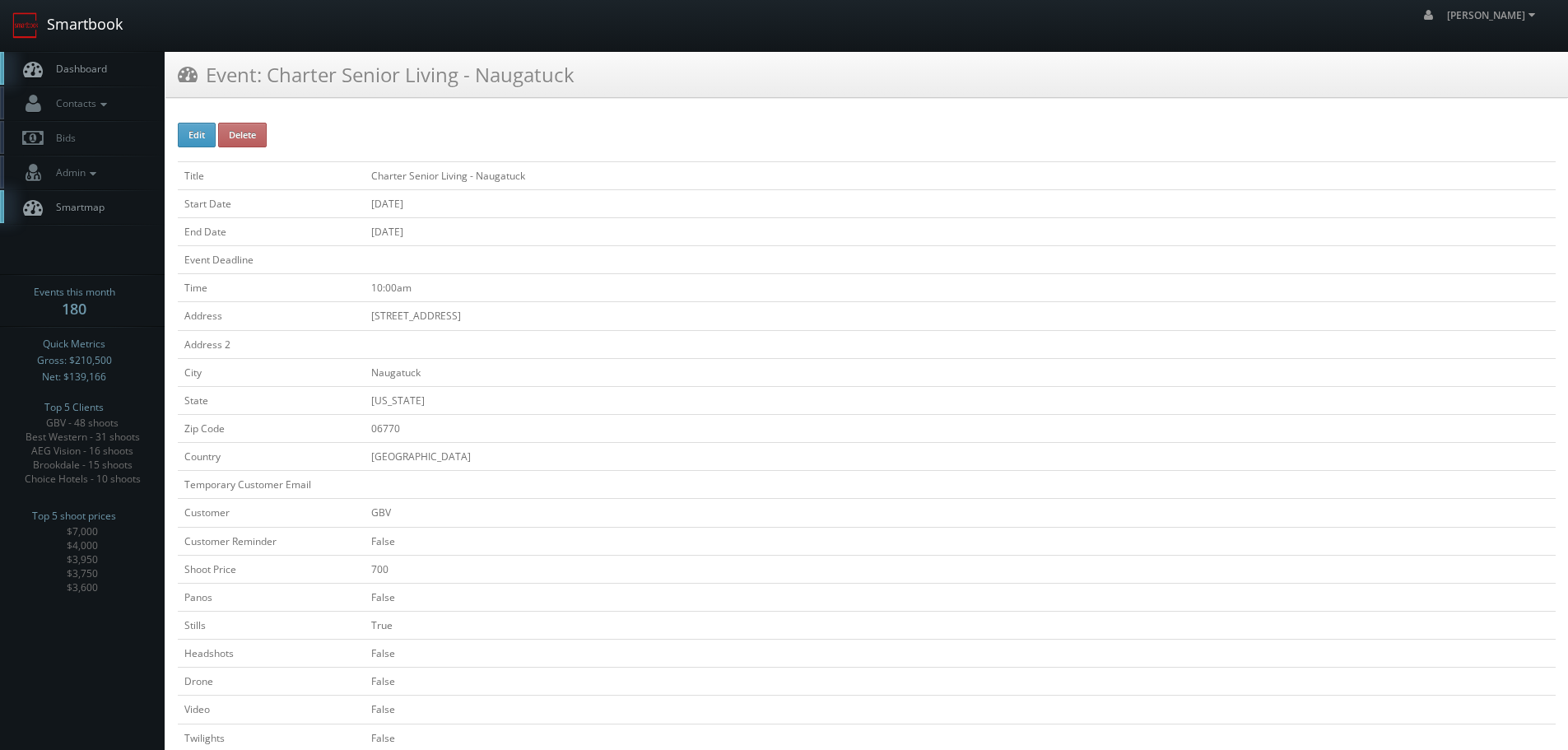
click at [111, 35] on link "Smartbook" at bounding box center [67, 25] width 135 height 51
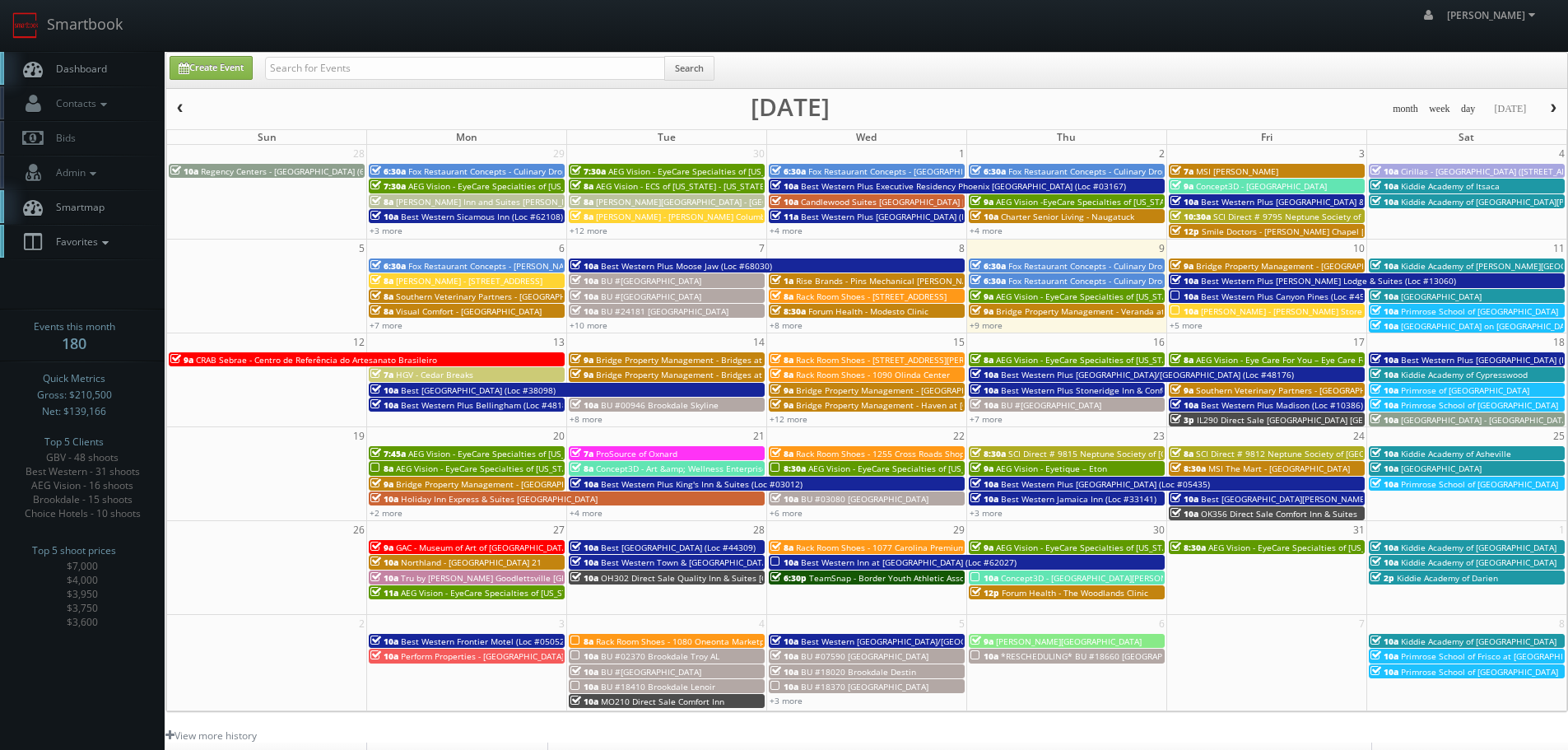
click at [94, 236] on span "Favorites" at bounding box center [80, 241] width 65 height 14
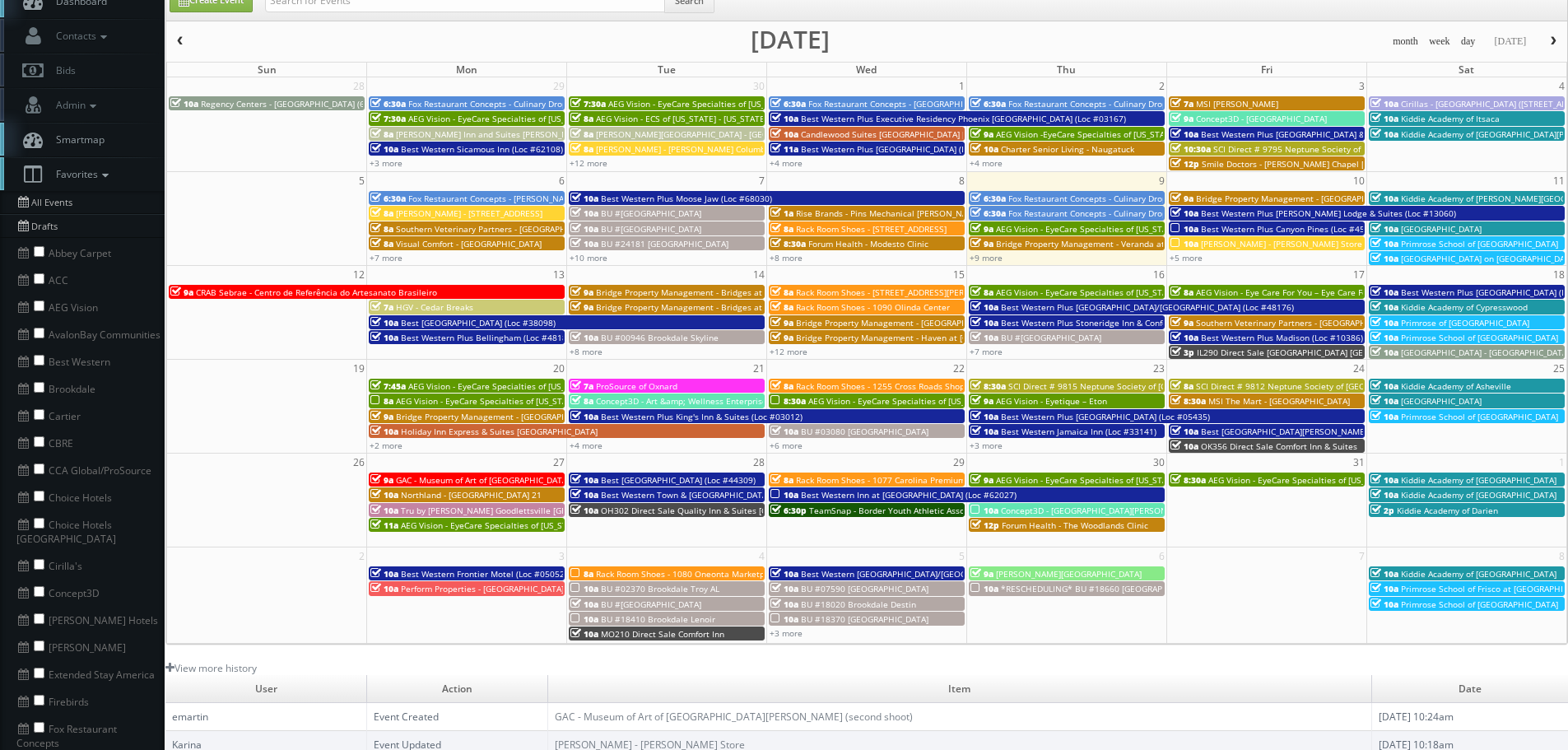
scroll to position [165, 0]
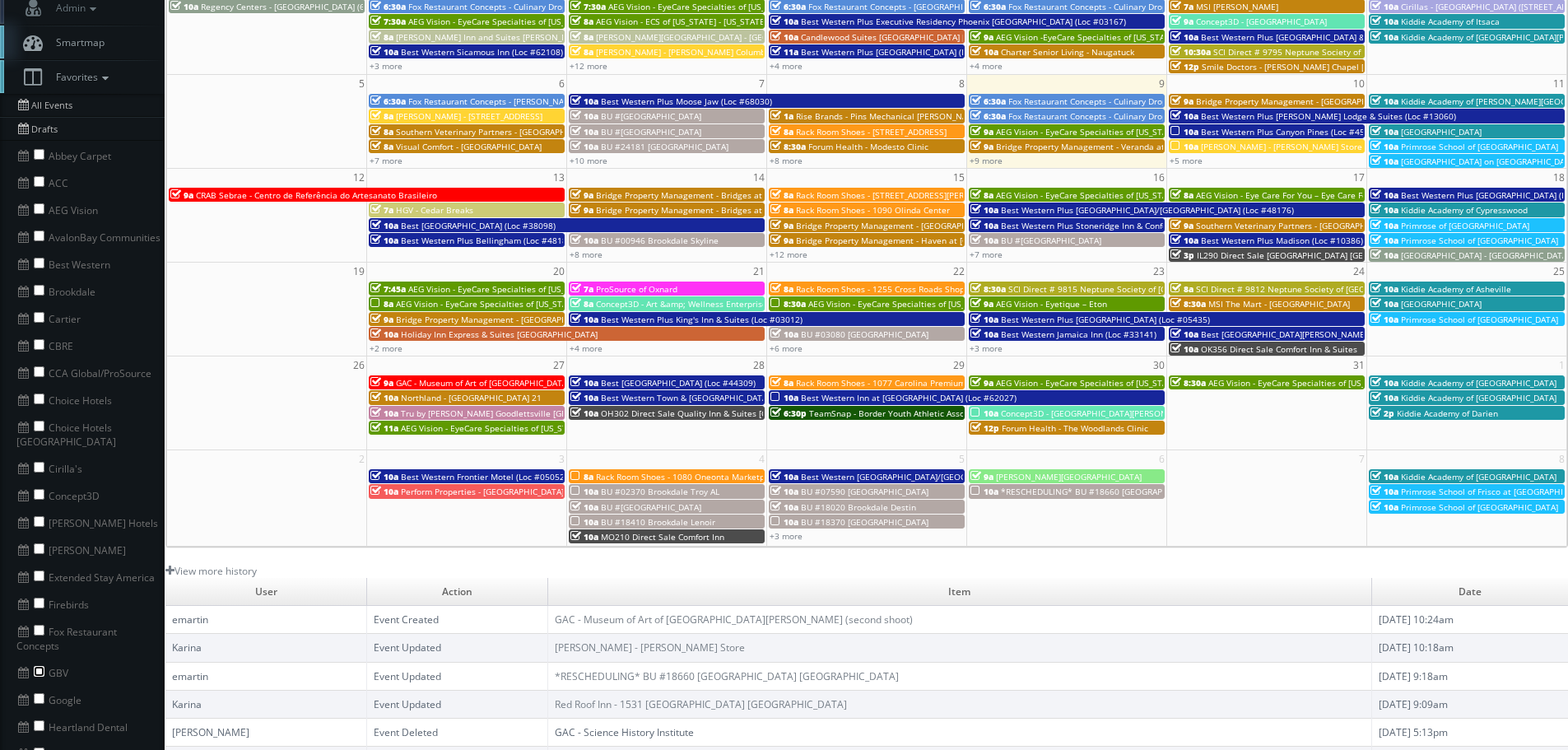
click at [37, 666] on input "checkbox" at bounding box center [39, 671] width 11 height 11
checkbox input "true"
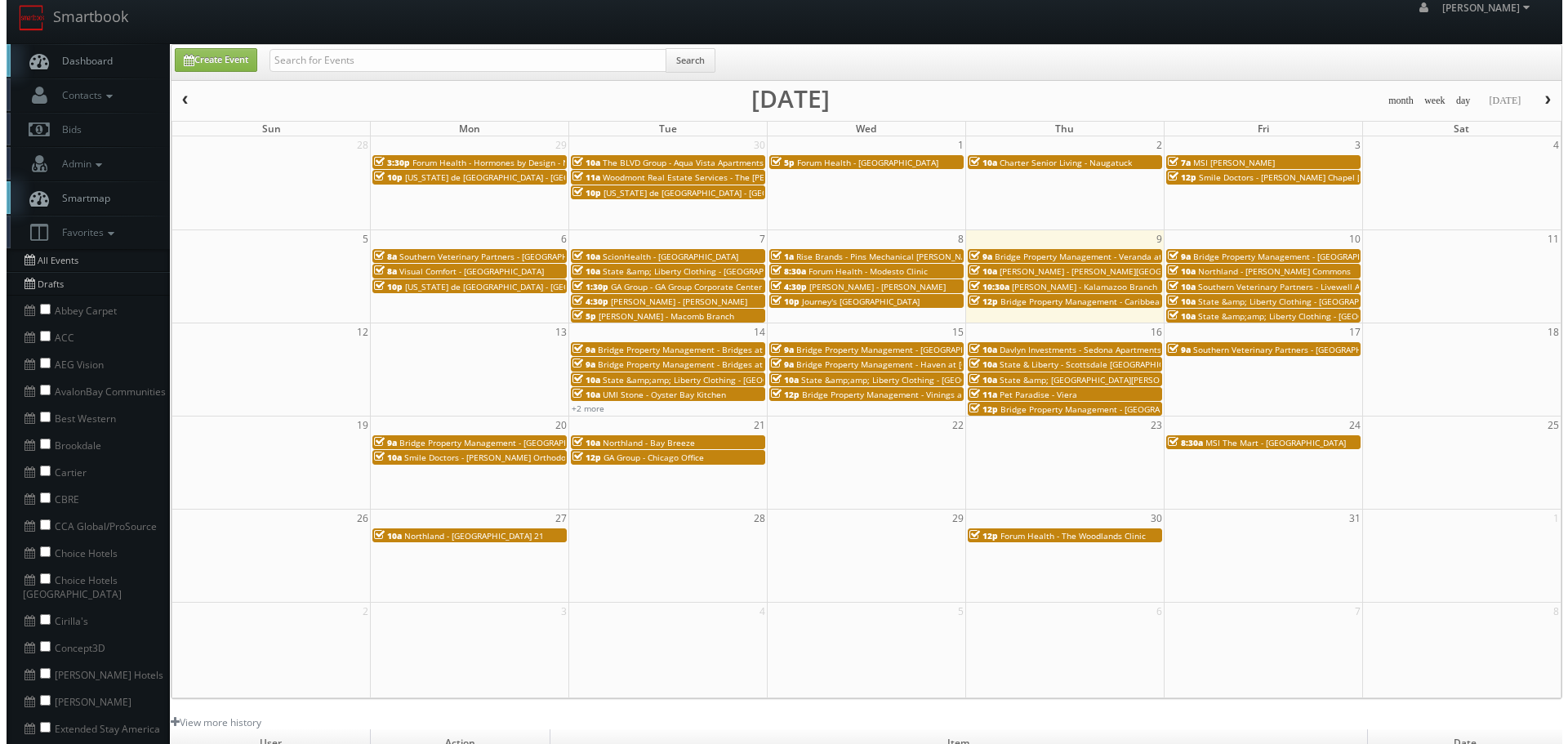
scroll to position [0, 0]
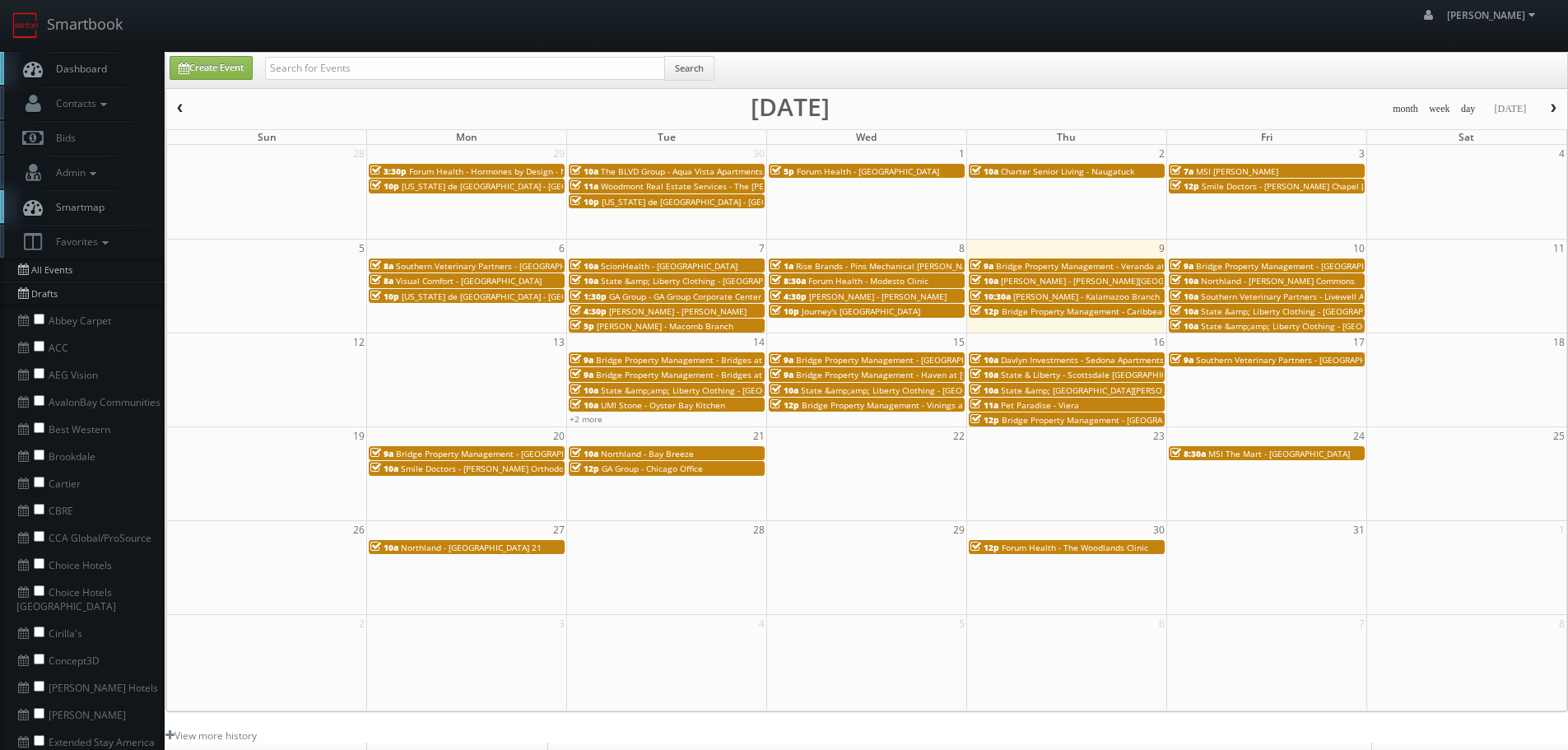
click at [1286, 171] on div "7a MSI [PERSON_NAME]" at bounding box center [1267, 171] width 193 height 13
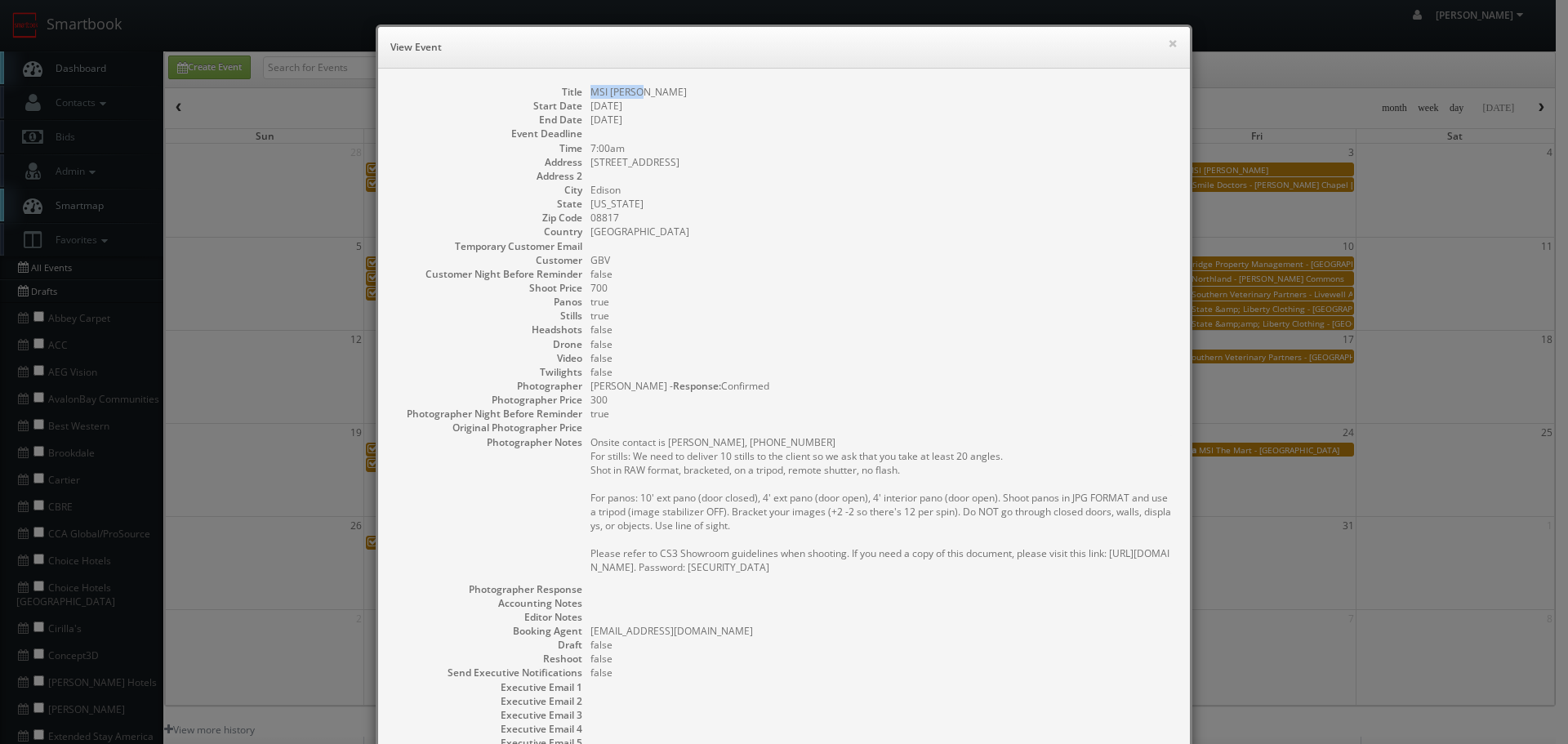
copy dd "MSI [PERSON_NAME]"
drag, startPoint x: 665, startPoint y: 91, endPoint x: 587, endPoint y: 93, distance: 78.0
click at [590, 93] on dd "MSI [PERSON_NAME]" at bounding box center [881, 92] width 583 height 13
drag, startPoint x: 685, startPoint y: 166, endPoint x: 587, endPoint y: 161, distance: 98.1
click at [590, 161] on dd "[STREET_ADDRESS]" at bounding box center [881, 162] width 583 height 13
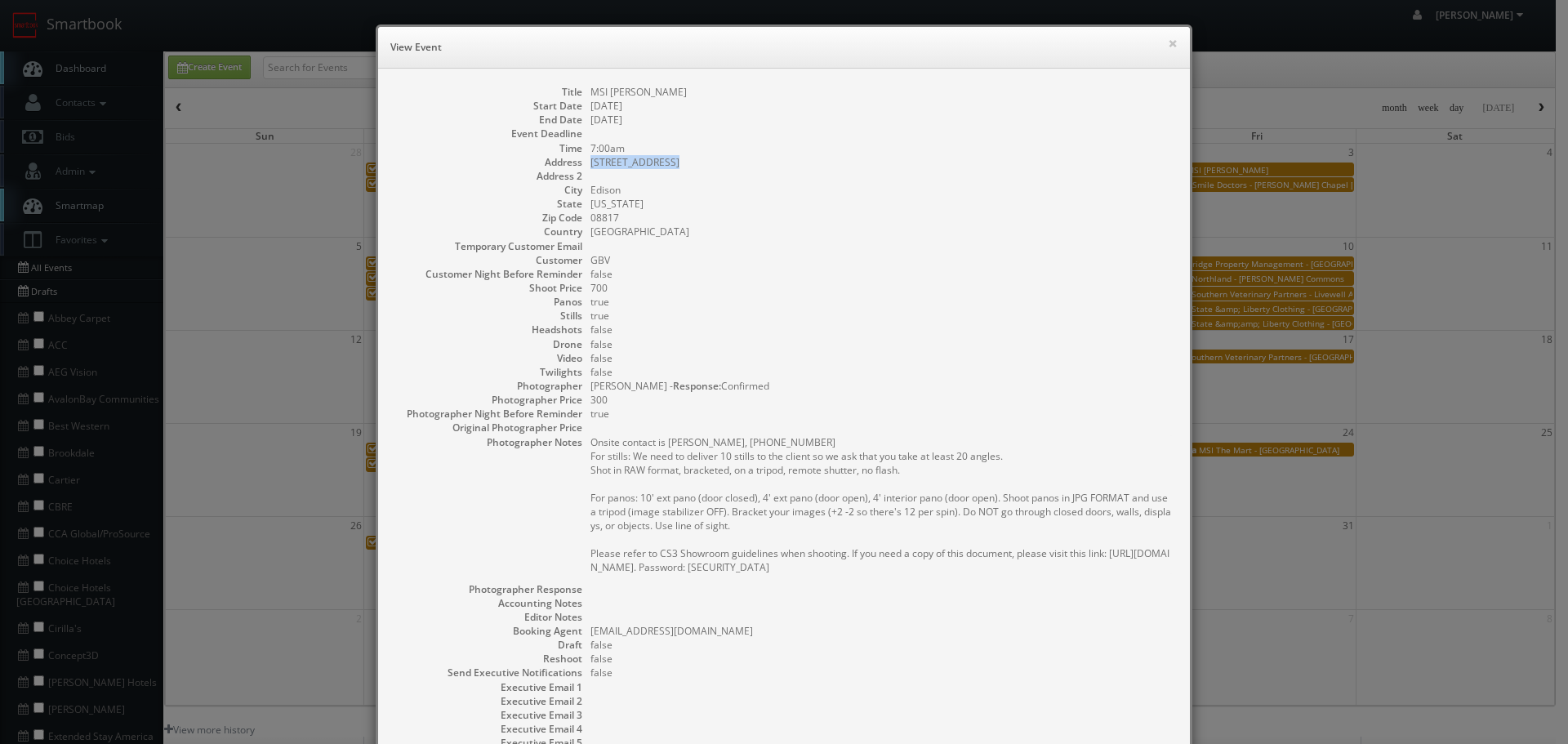
copy dd "[STREET_ADDRESS]"
drag, startPoint x: 663, startPoint y: 205, endPoint x: 643, endPoint y: 205, distance: 20.0
click at [643, 205] on dd "[US_STATE]" at bounding box center [881, 204] width 583 height 13
copy dd "[US_STATE]"
drag, startPoint x: 651, startPoint y: 205, endPoint x: 582, endPoint y: 199, distance: 69.3
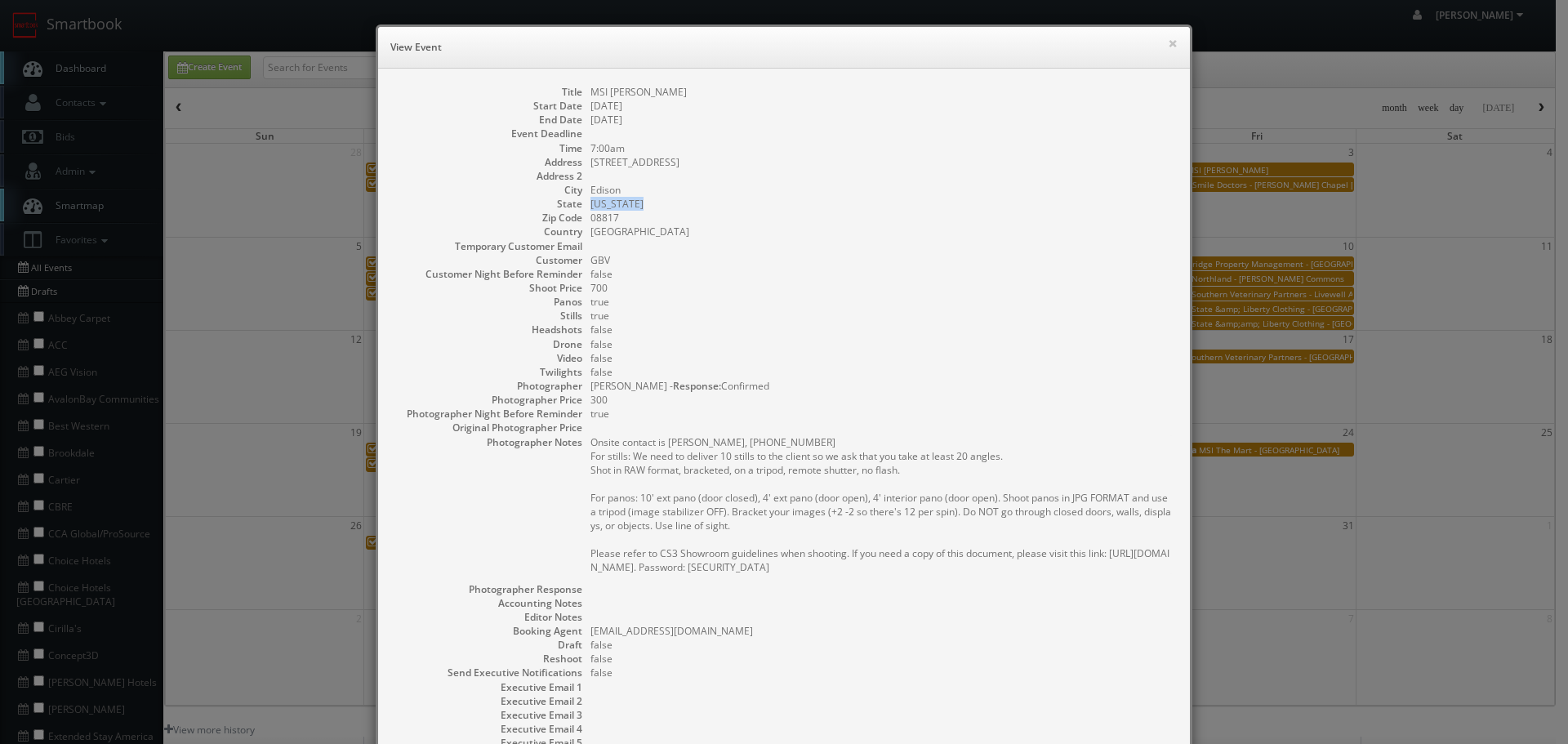
click at [582, 199] on dl "Title MSI [PERSON_NAME] Start Date [DATE] End Date [DATE] Event Deadline Time 7…" at bounding box center [784, 445] width 779 height 721
drag, startPoint x: 610, startPoint y: 189, endPoint x: 592, endPoint y: 190, distance: 18.0
click at [592, 190] on dd "Edison" at bounding box center [881, 189] width 583 height 13
copy dd "Edison"
drag, startPoint x: 615, startPoint y: 189, endPoint x: 586, endPoint y: 190, distance: 29.0
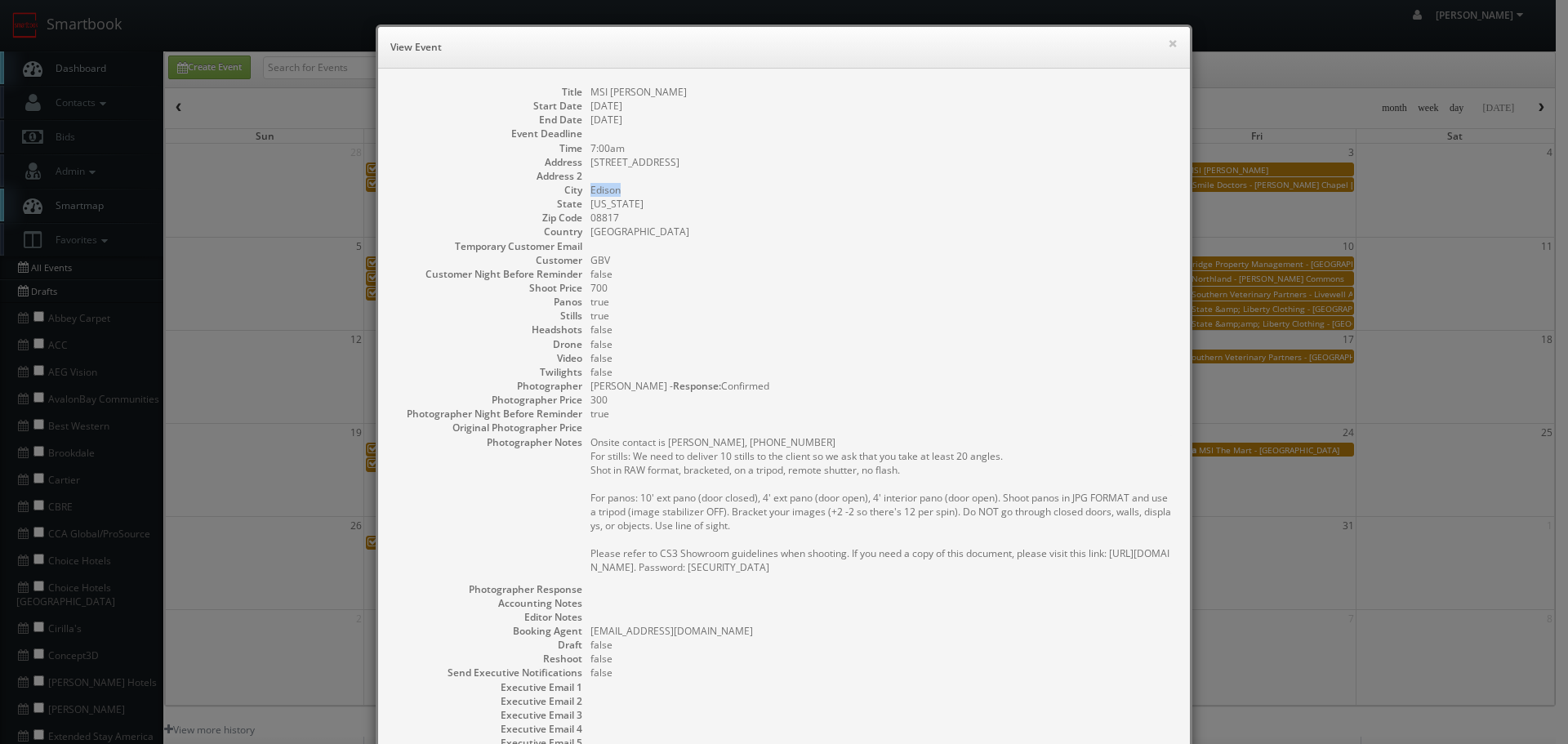
click at [590, 190] on dd "Edison" at bounding box center [881, 189] width 583 height 13
click at [1167, 41] on button "×" at bounding box center [1172, 44] width 10 height 12
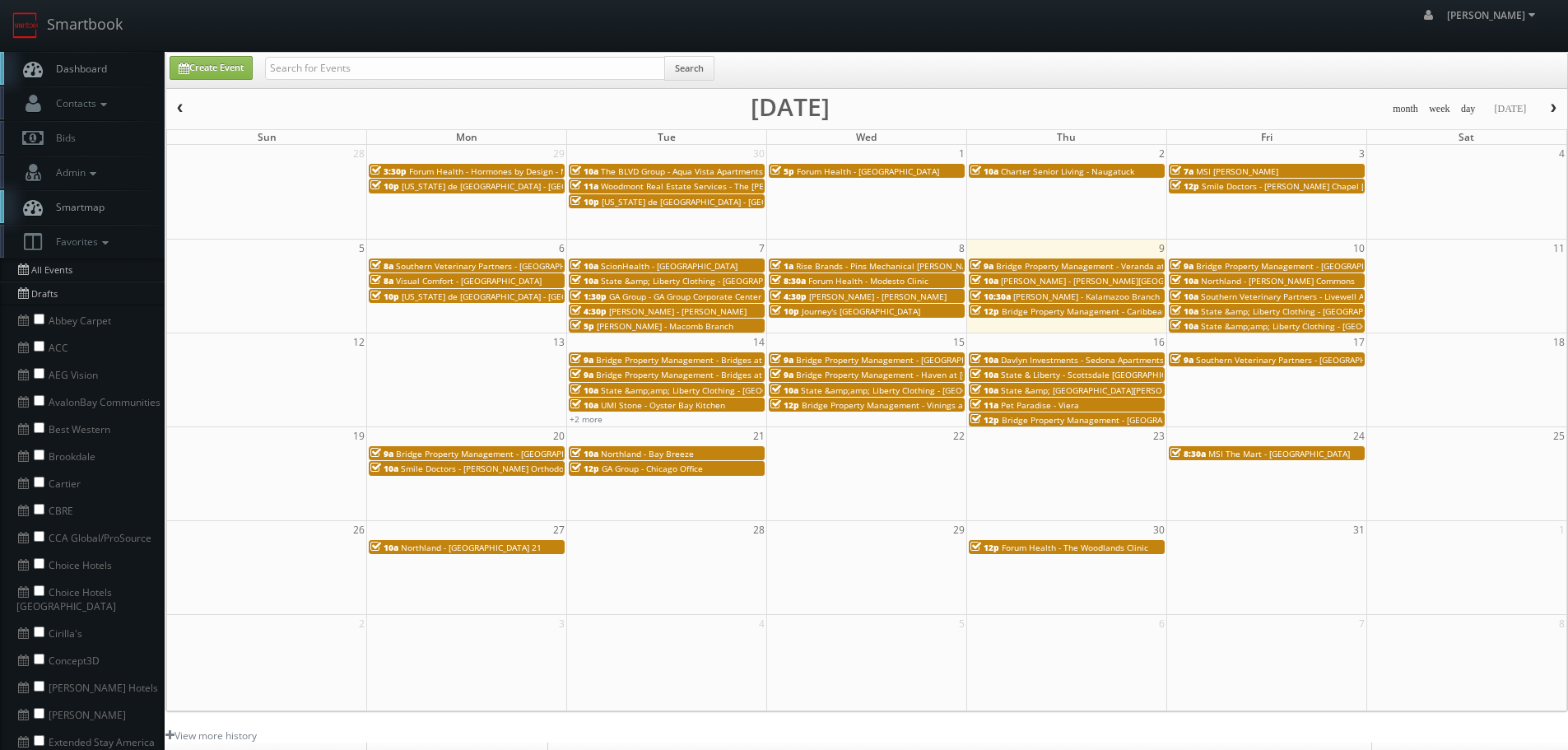
click at [534, 262] on span "Southern Veterinary Partners - [GEOGRAPHIC_DATA]" at bounding box center [498, 266] width 204 height 12
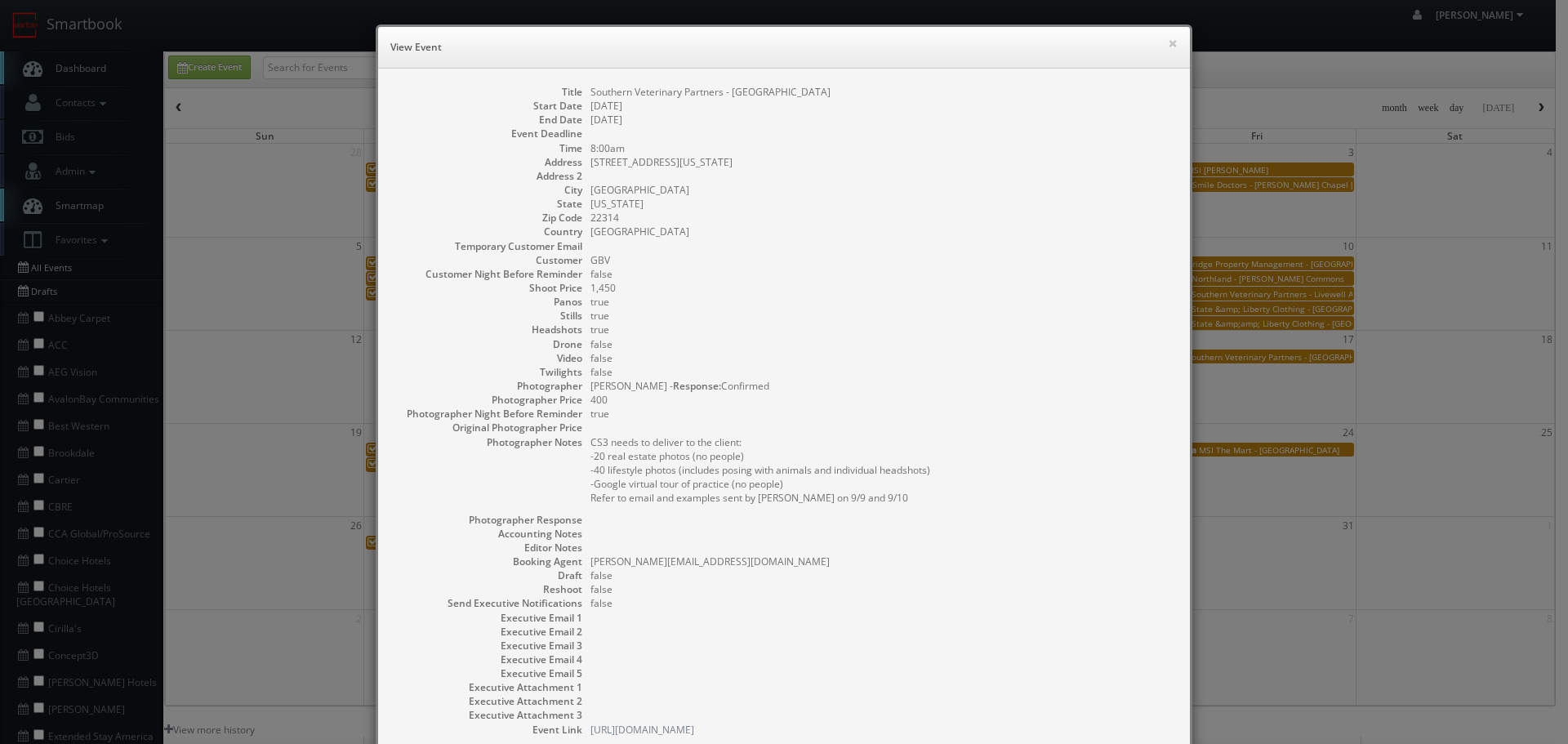
copy dd "Southern Veterinary Partners - [GEOGRAPHIC_DATA]"
drag, startPoint x: 935, startPoint y: 96, endPoint x: 582, endPoint y: 93, distance: 353.0
click at [582, 93] on dl "Title Southern Veterinary Partners - [GEOGRAPHIC_DATA] Start Date [DATE] End Da…" at bounding box center [784, 411] width 779 height 651
copy dd "Southern Veterinary Partners - [GEOGRAPHIC_DATA]"
copy dd "[STREET_ADDRESS][US_STATE]"
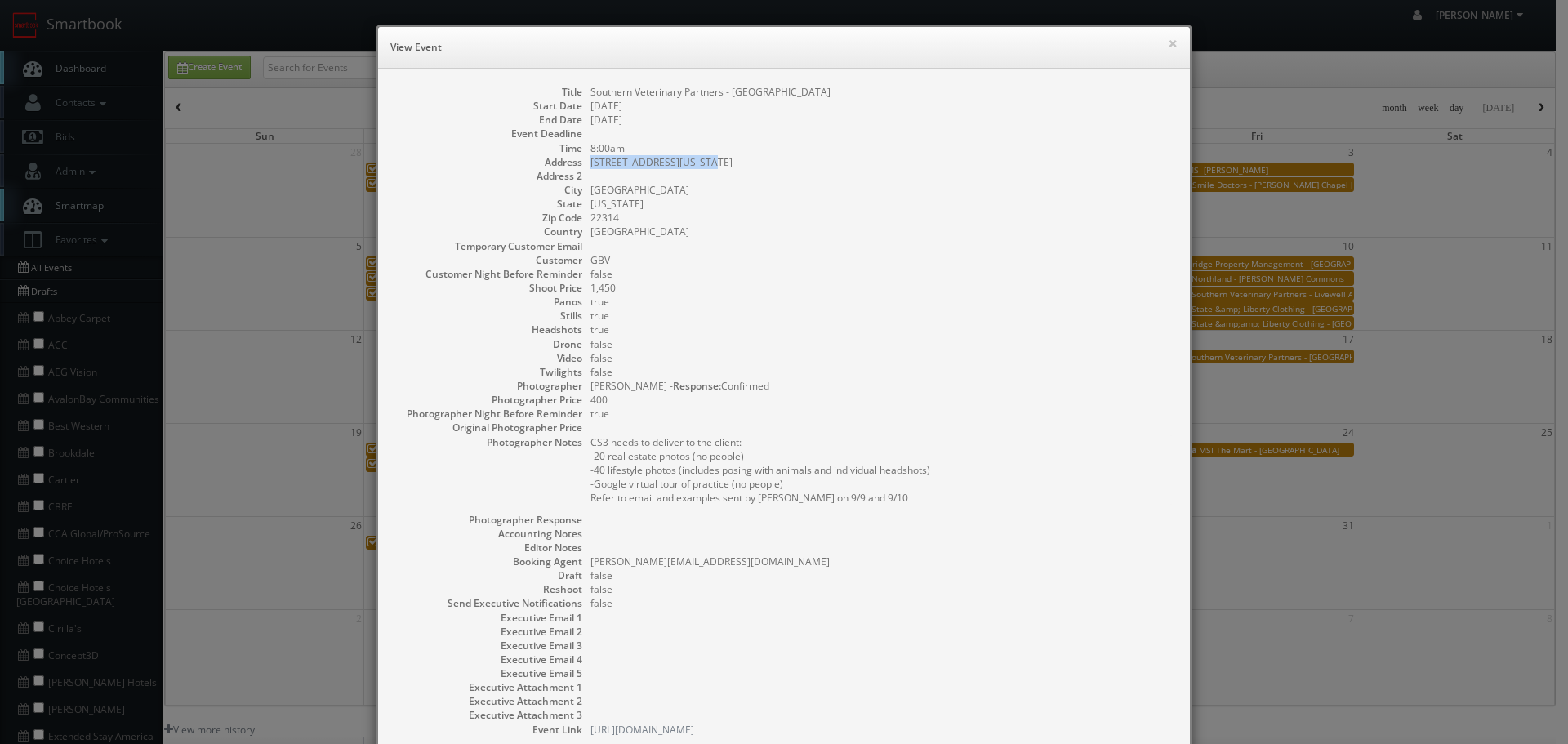
drag, startPoint x: 708, startPoint y: 162, endPoint x: 580, endPoint y: 162, distance: 128.0
click at [580, 162] on dl "Title Southern Veterinary Partners - [GEOGRAPHIC_DATA] Start Date [DATE] End Da…" at bounding box center [784, 411] width 779 height 651
copy dd "[GEOGRAPHIC_DATA]"
drag, startPoint x: 646, startPoint y: 191, endPoint x: 582, endPoint y: 189, distance: 64.0
click at [582, 189] on dl "Title Southern Veterinary Partners - [GEOGRAPHIC_DATA] Start Date [DATE] End Da…" at bounding box center [784, 411] width 779 height 651
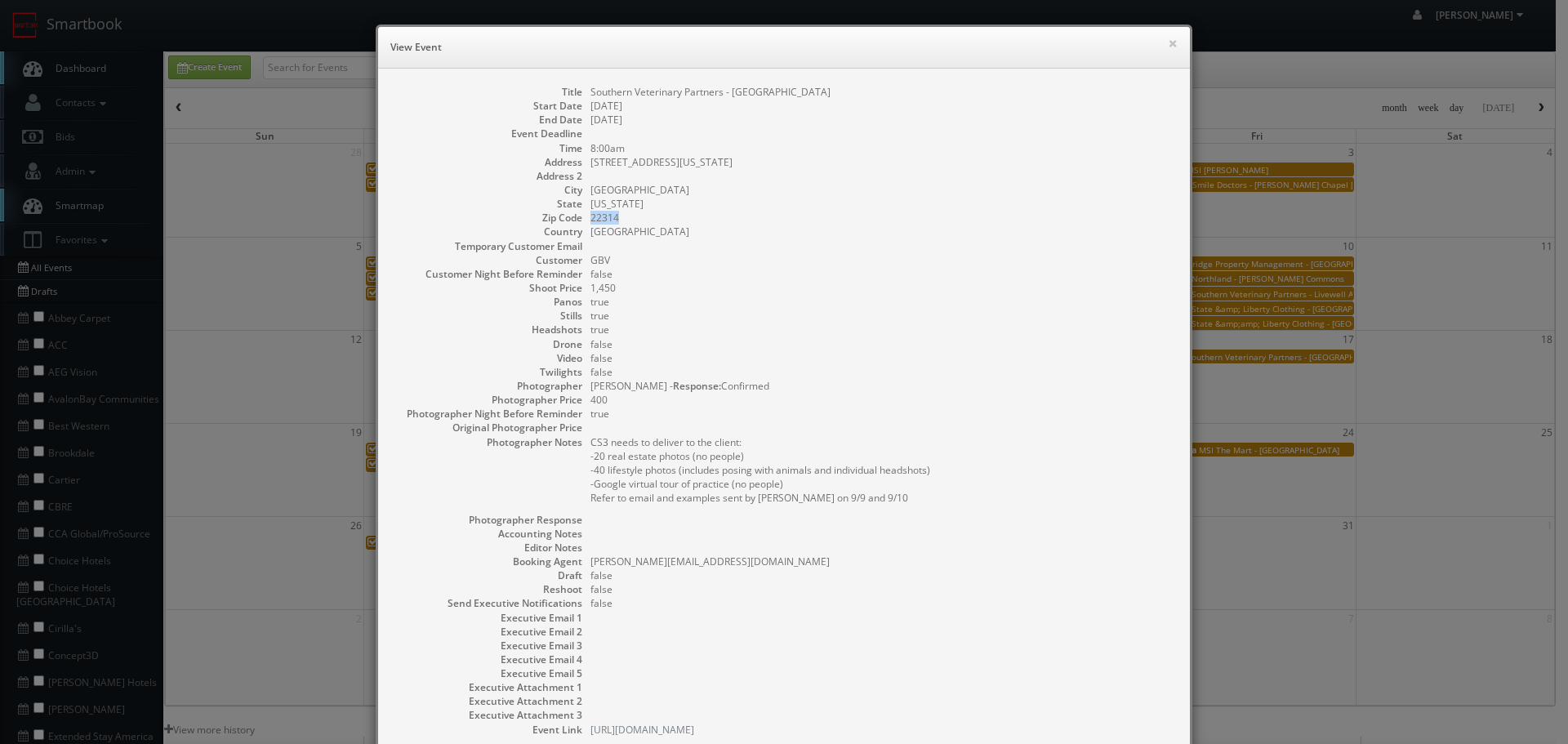
copy dd "22314"
drag, startPoint x: 635, startPoint y: 214, endPoint x: 587, endPoint y: 216, distance: 48.0
click at [590, 216] on dd "22314" at bounding box center [881, 217] width 583 height 13
click at [772, 321] on dd "true" at bounding box center [881, 316] width 583 height 13
click at [1172, 38] on div "× View Event" at bounding box center [784, 47] width 811 height 41
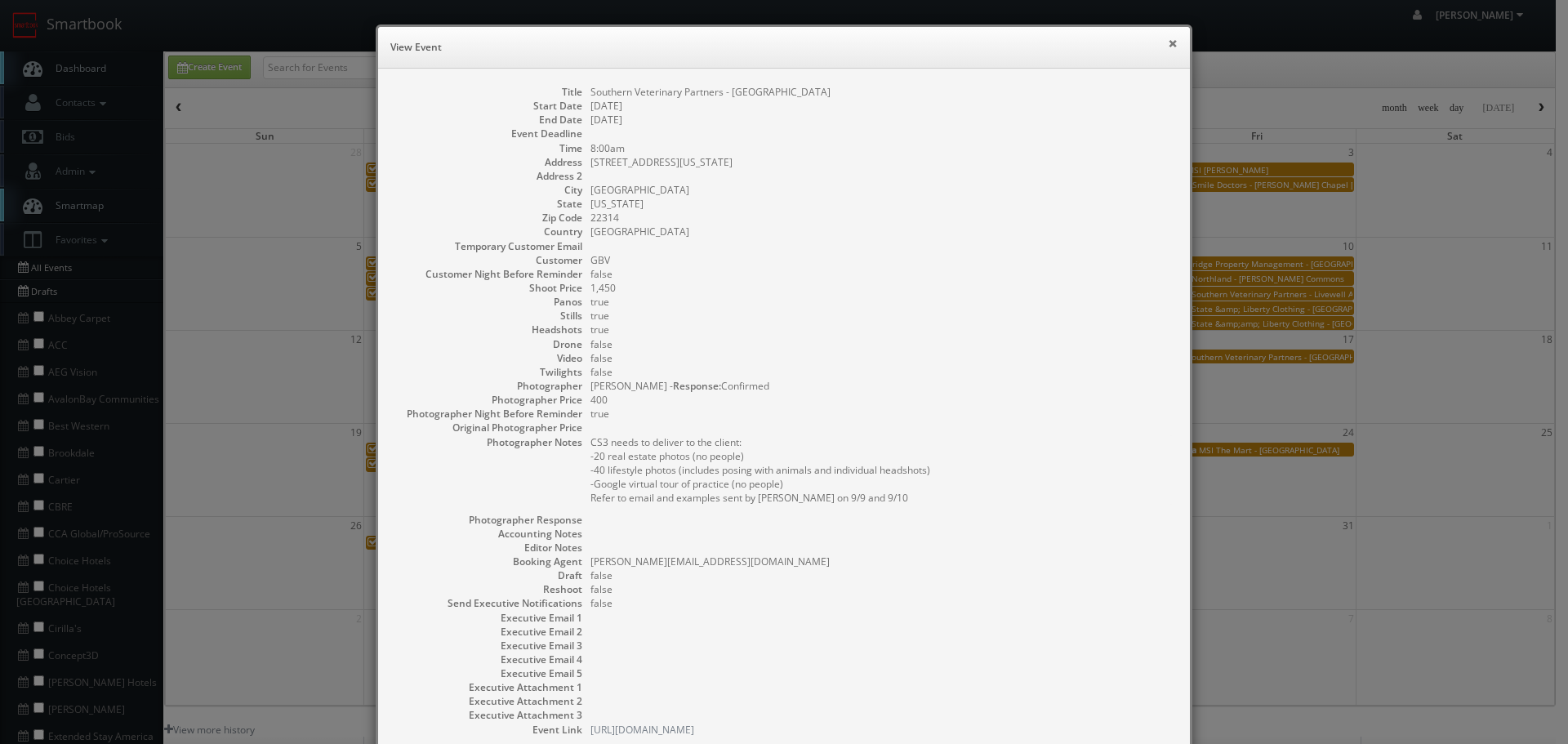
click at [1169, 38] on button "×" at bounding box center [1172, 44] width 10 height 12
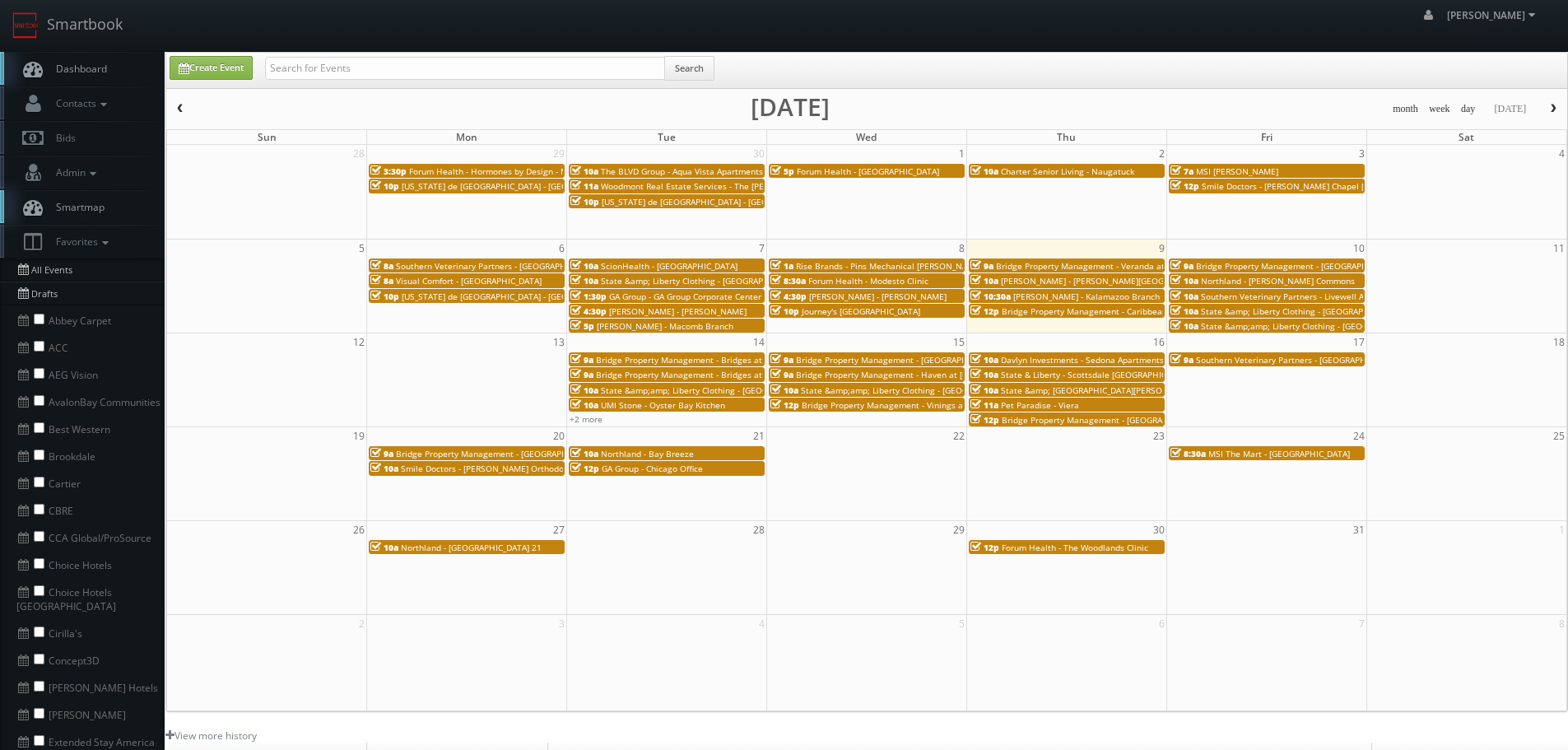
click at [486, 273] on link "8a Visual Comfort - [GEOGRAPHIC_DATA]" at bounding box center [467, 280] width 196 height 14
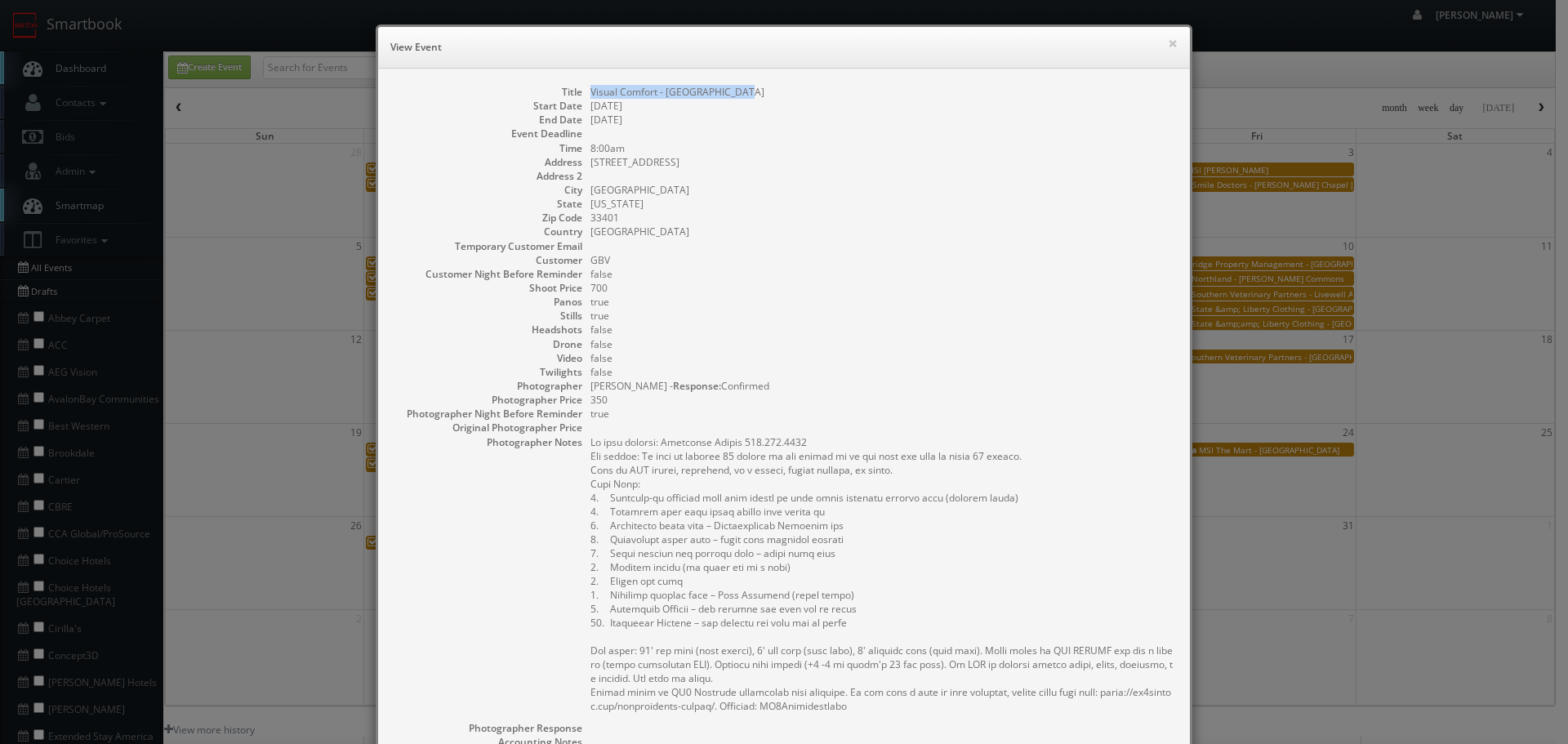
copy dd "Visual Comfort - [GEOGRAPHIC_DATA]"
drag, startPoint x: 761, startPoint y: 87, endPoint x: 581, endPoint y: 88, distance: 180.0
click at [581, 88] on dl "Title Visual Comfort - [GEOGRAPHIC_DATA] Start Date [DATE] End Date [DATE] Even…" at bounding box center [784, 515] width 779 height 860
drag, startPoint x: 1166, startPoint y: 42, endPoint x: 1146, endPoint y: 45, distance: 20.2
click at [1167, 42] on button "×" at bounding box center [1172, 44] width 10 height 12
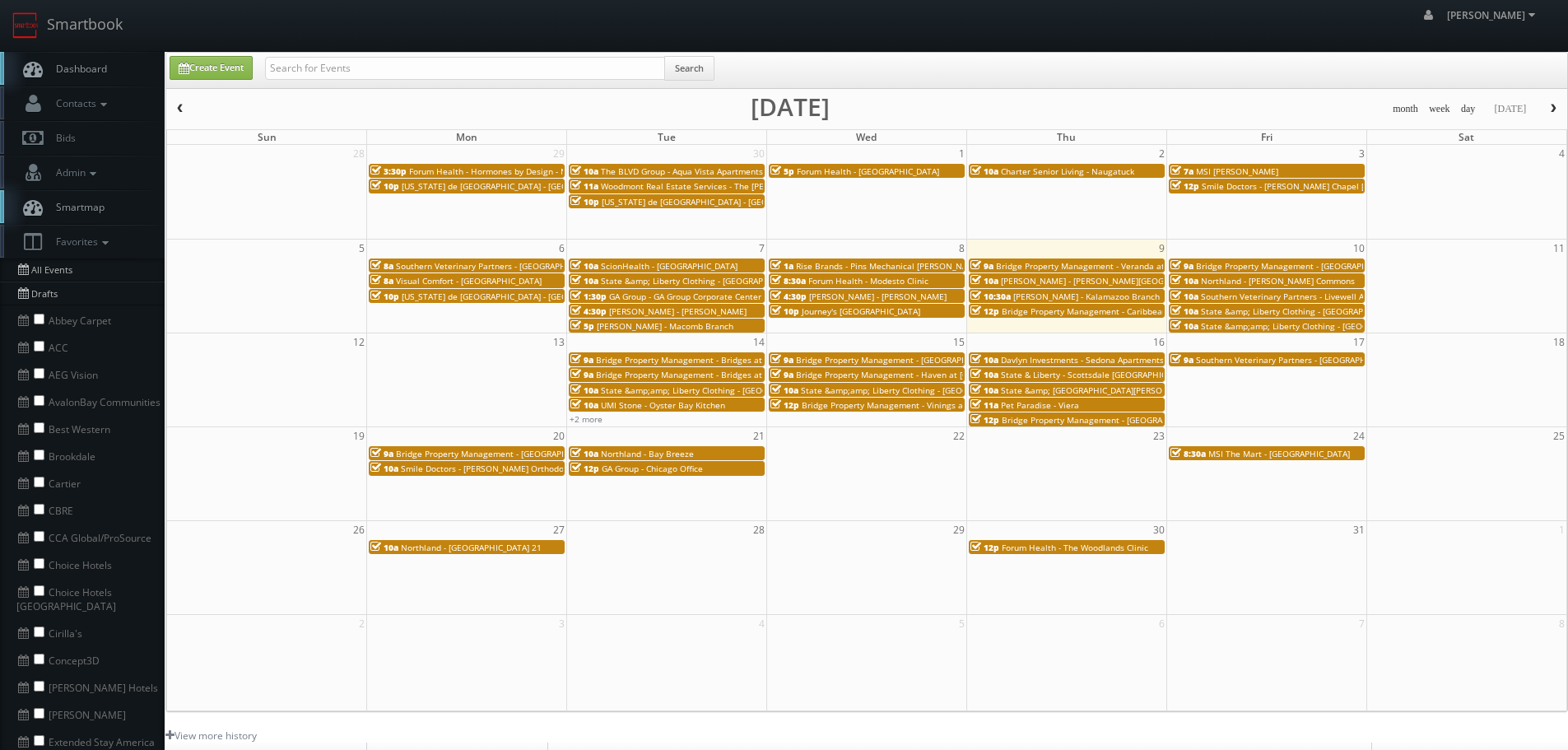
click at [463, 299] on span "[US_STATE] de [GEOGRAPHIC_DATA] - [GEOGRAPHIC_DATA]" at bounding box center [515, 296] width 227 height 12
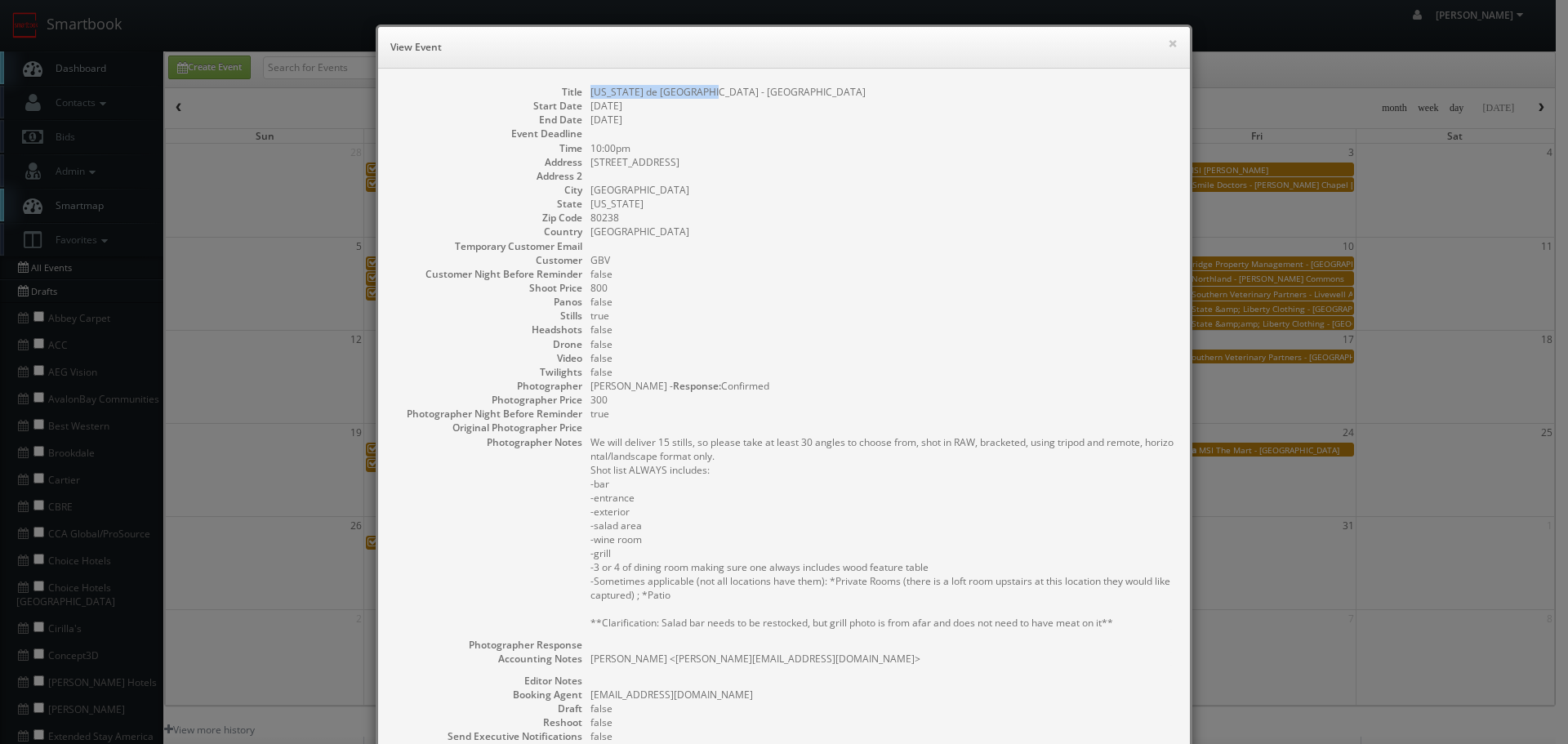
drag, startPoint x: 713, startPoint y: 91, endPoint x: 584, endPoint y: 96, distance: 129.1
click at [590, 96] on dd "[US_STATE] de [GEOGRAPHIC_DATA] - [GEOGRAPHIC_DATA]" at bounding box center [881, 92] width 583 height 13
click at [1167, 46] on button "×" at bounding box center [1172, 44] width 10 height 12
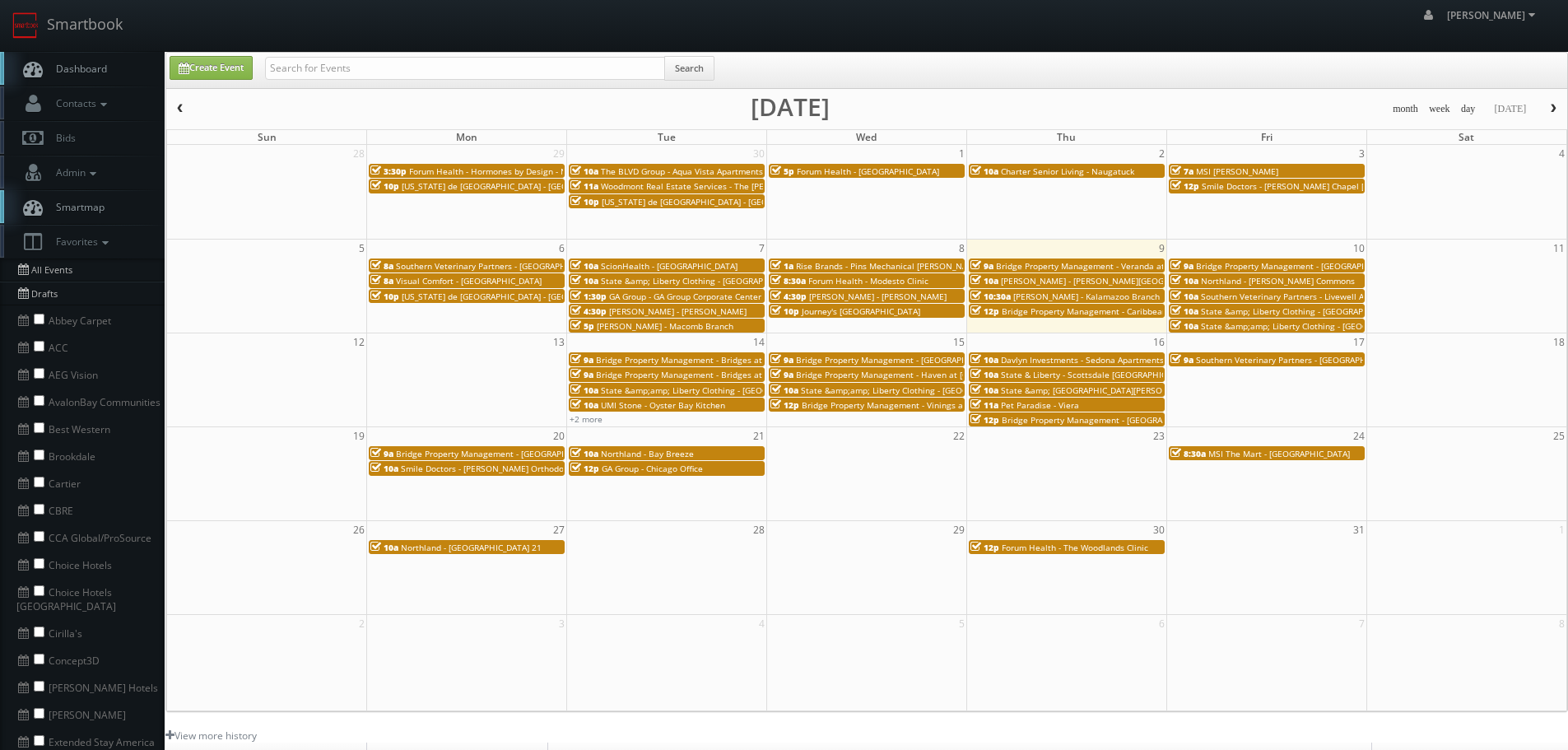
click at [696, 267] on span "ScionHealth - [GEOGRAPHIC_DATA]" at bounding box center [669, 266] width 137 height 12
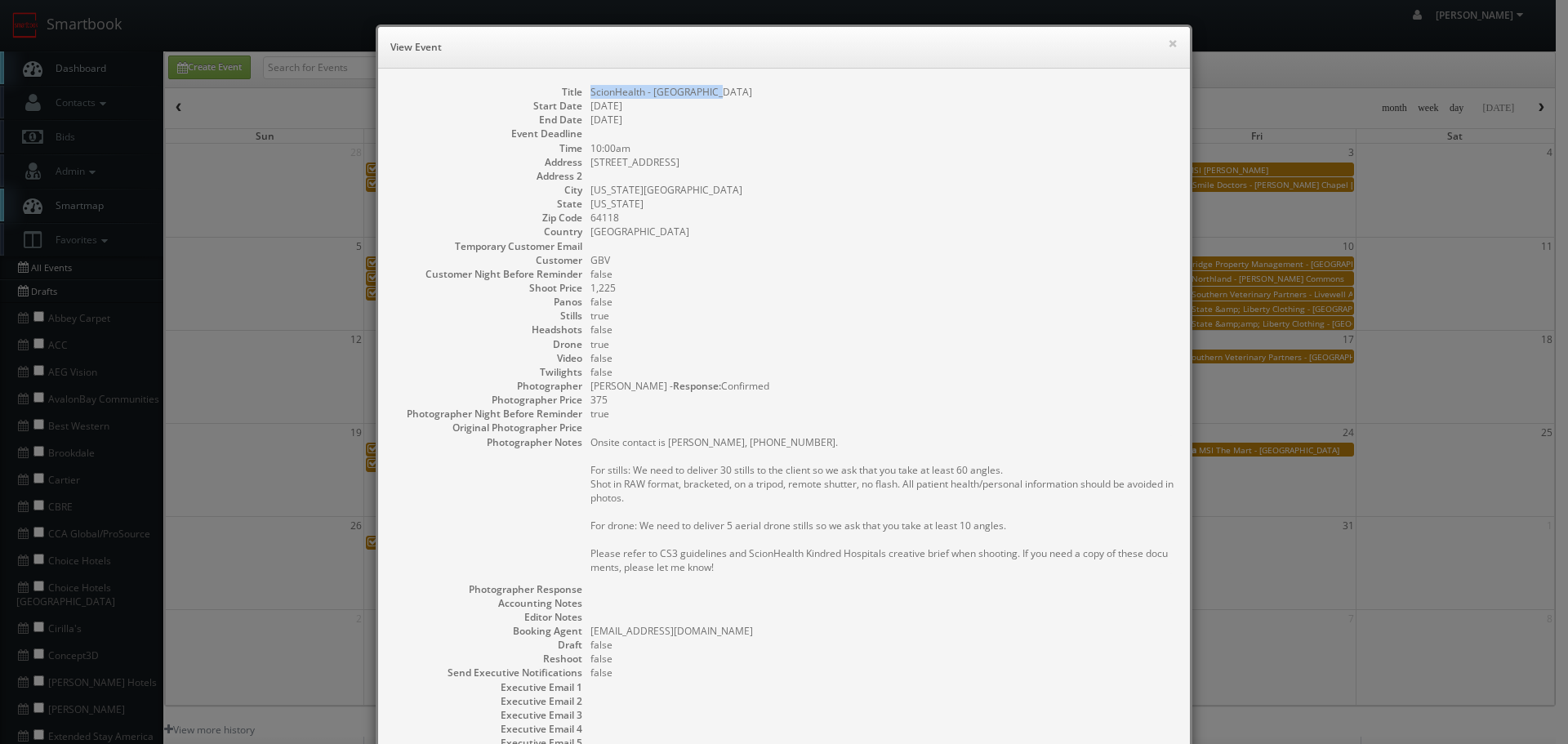
drag, startPoint x: 748, startPoint y: 95, endPoint x: 582, endPoint y: 94, distance: 166.0
click at [582, 94] on dl "Title ScionHealth - [GEOGRAPHIC_DATA] Start Date [DATE] End Date [DATE] Event D…" at bounding box center [784, 445] width 779 height 721
click at [1159, 41] on h6 "View Event" at bounding box center [784, 47] width 787 height 16
click at [1169, 41] on button "×" at bounding box center [1172, 44] width 10 height 12
